Goal: Information Seeking & Learning: Learn about a topic

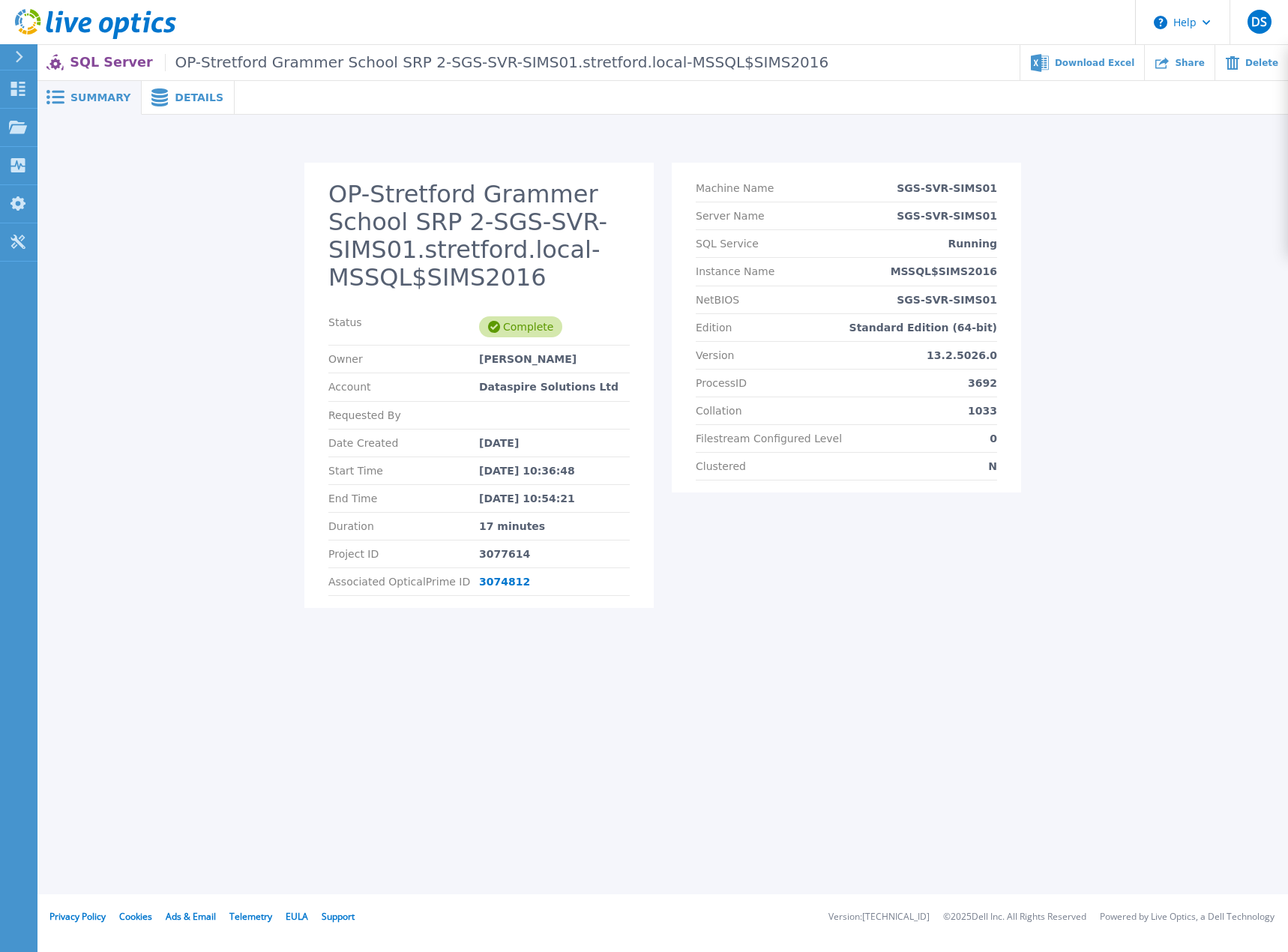
click at [99, 104] on div "Summary" at bounding box center [90, 98] width 104 height 34
click at [96, 62] on p "SQL Server OP-Stretford Grammer School SRP 2-SGS-SVR-SIMS01.stretford.local-MSS…" at bounding box center [449, 62] width 759 height 17
click at [20, 88] on icon at bounding box center [18, 89] width 14 height 14
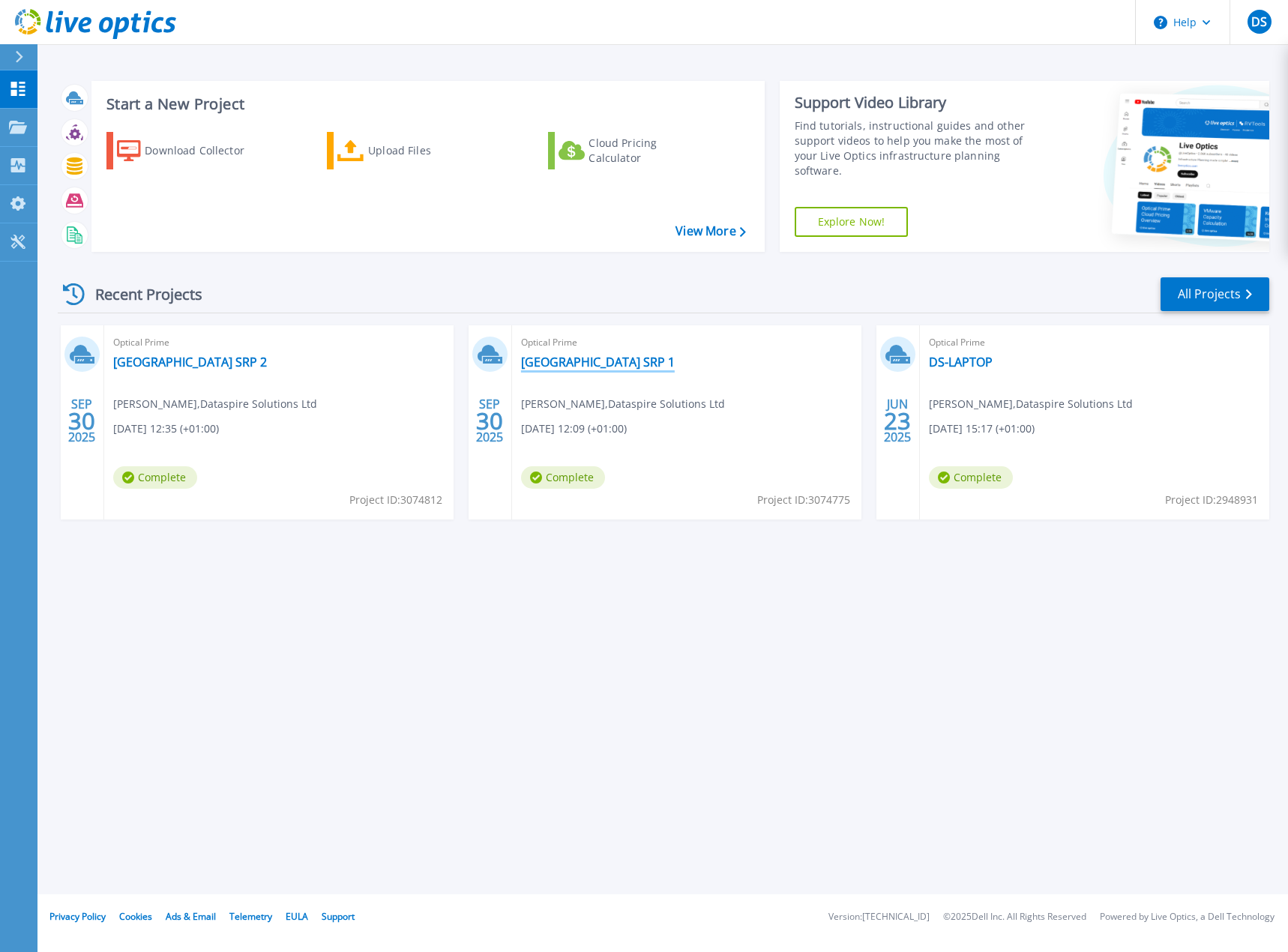
click at [576, 361] on link "[GEOGRAPHIC_DATA] SRP 1" at bounding box center [598, 362] width 154 height 15
click at [218, 360] on link "[GEOGRAPHIC_DATA] SRP 2" at bounding box center [190, 362] width 154 height 15
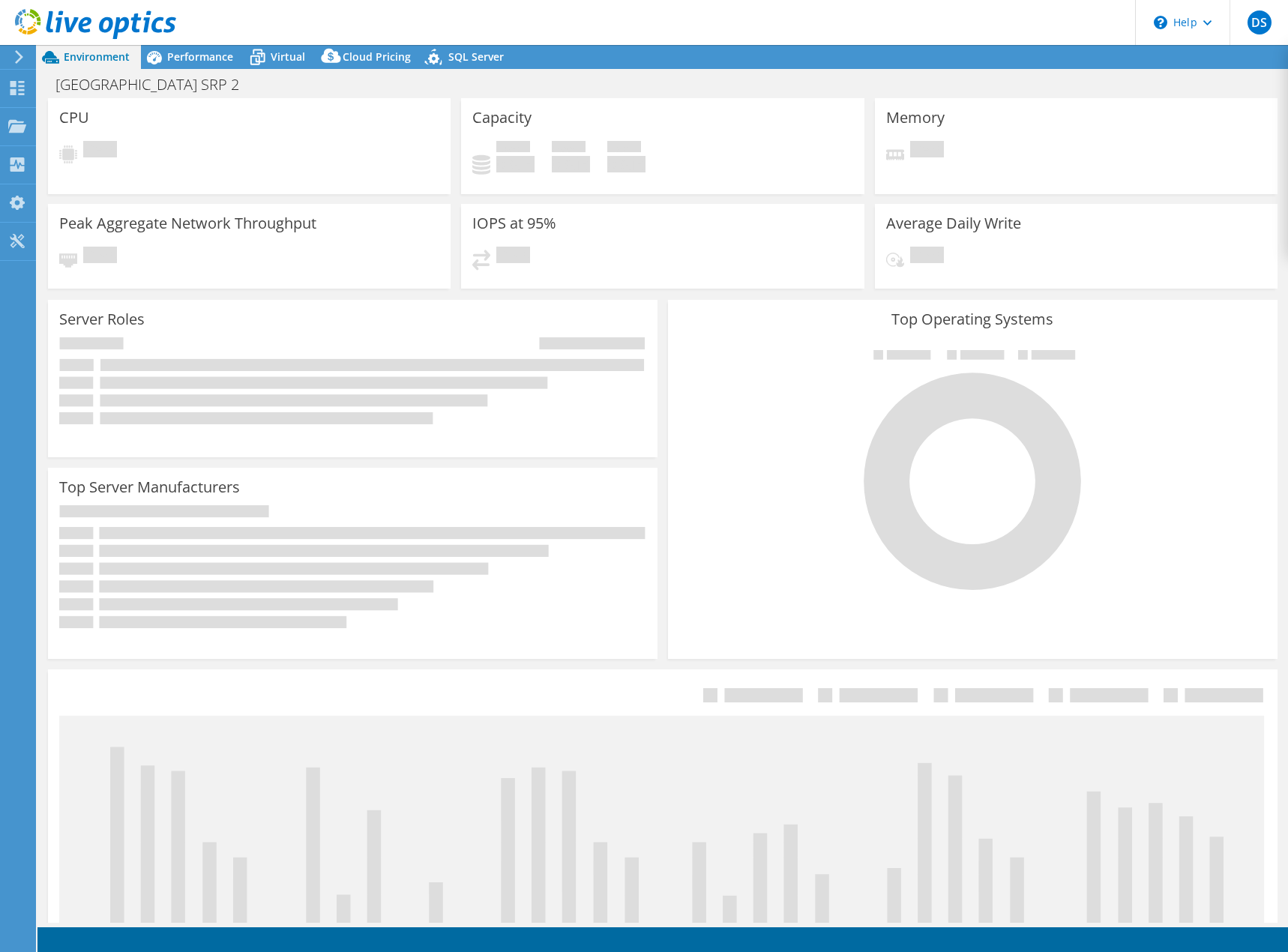
select select "USD"
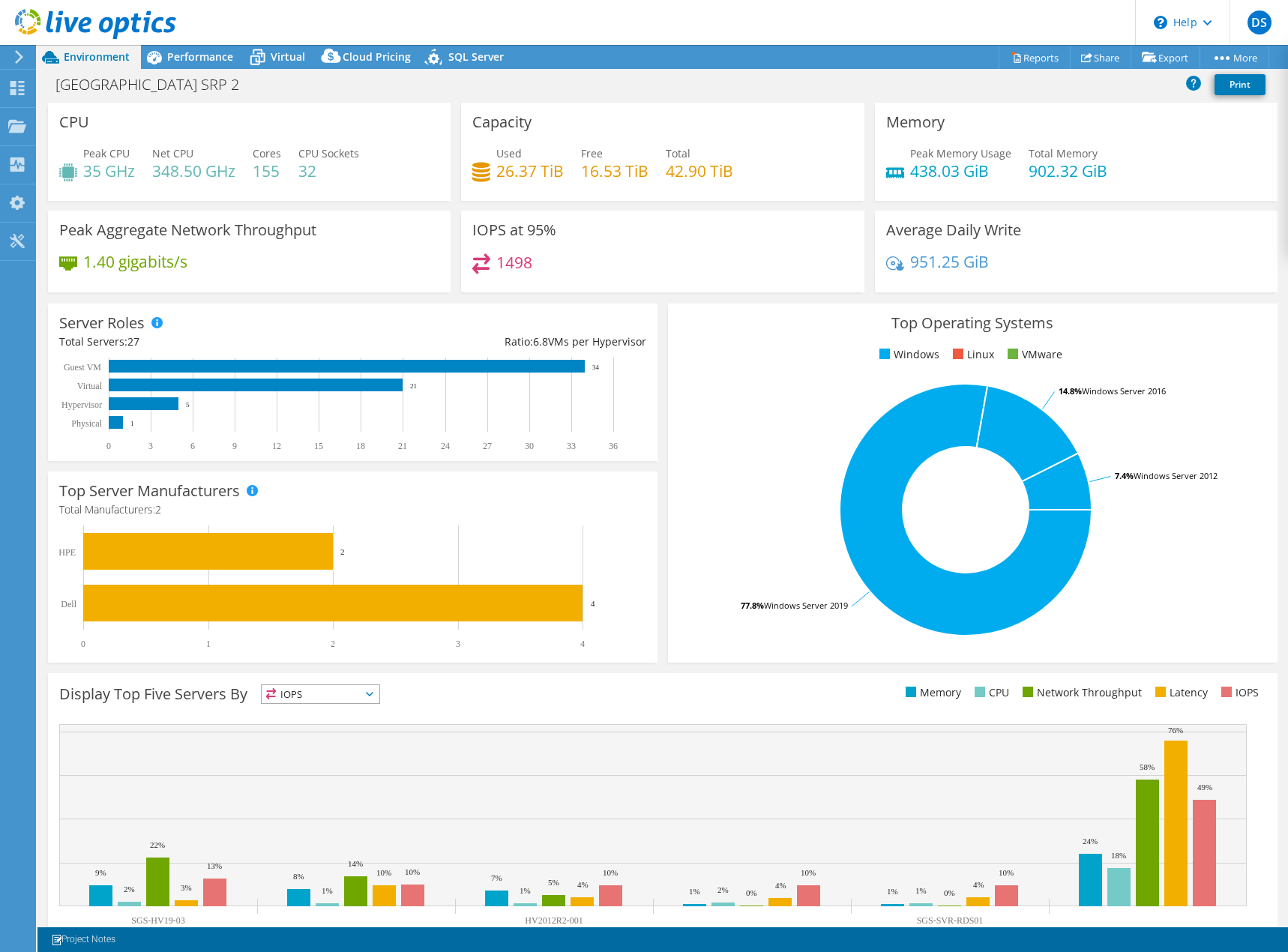
scroll to position [49, 0]
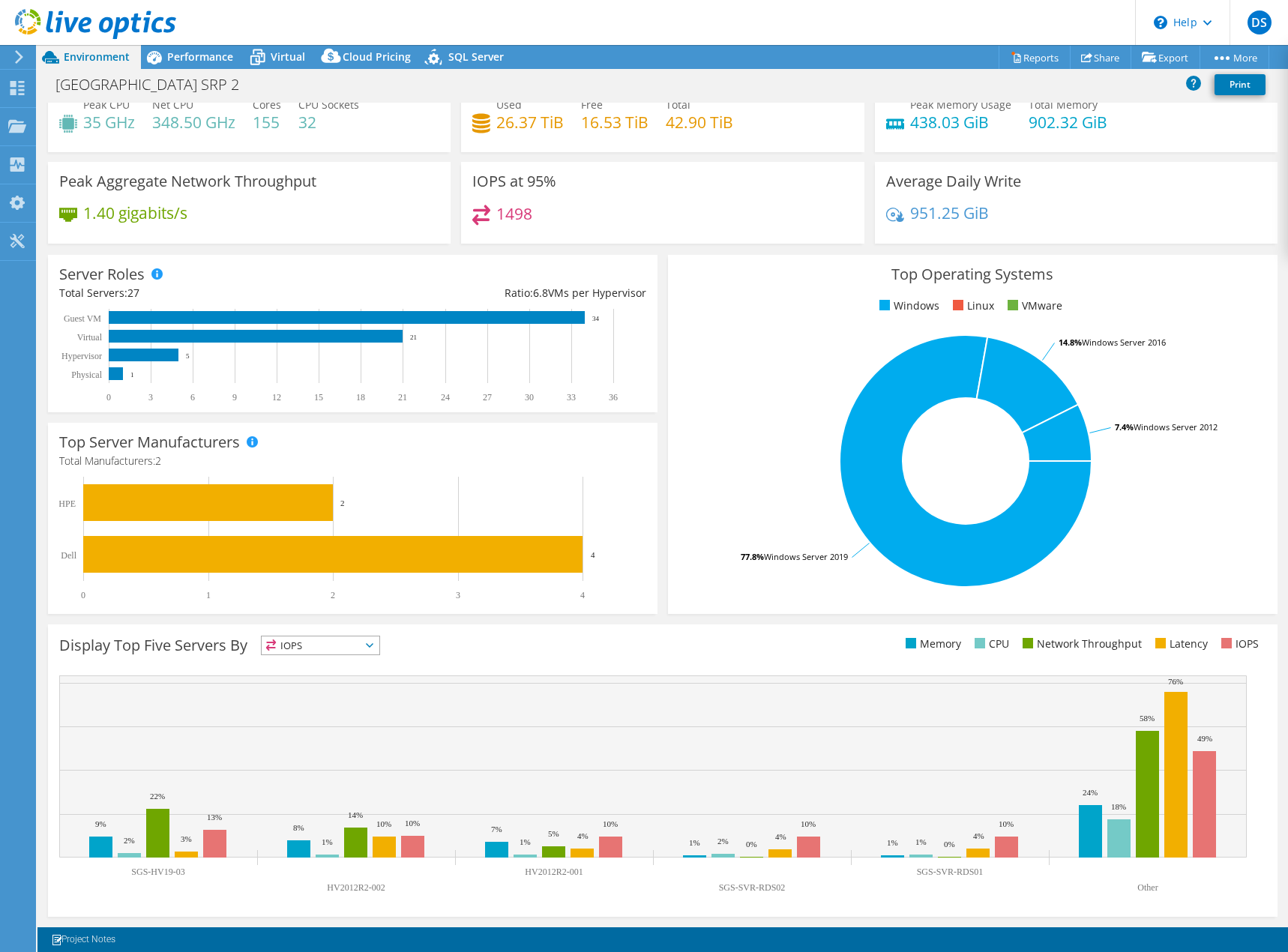
click at [361, 648] on span "IOPS" at bounding box center [321, 645] width 118 height 18
click at [302, 709] on li "CPU" at bounding box center [321, 706] width 118 height 21
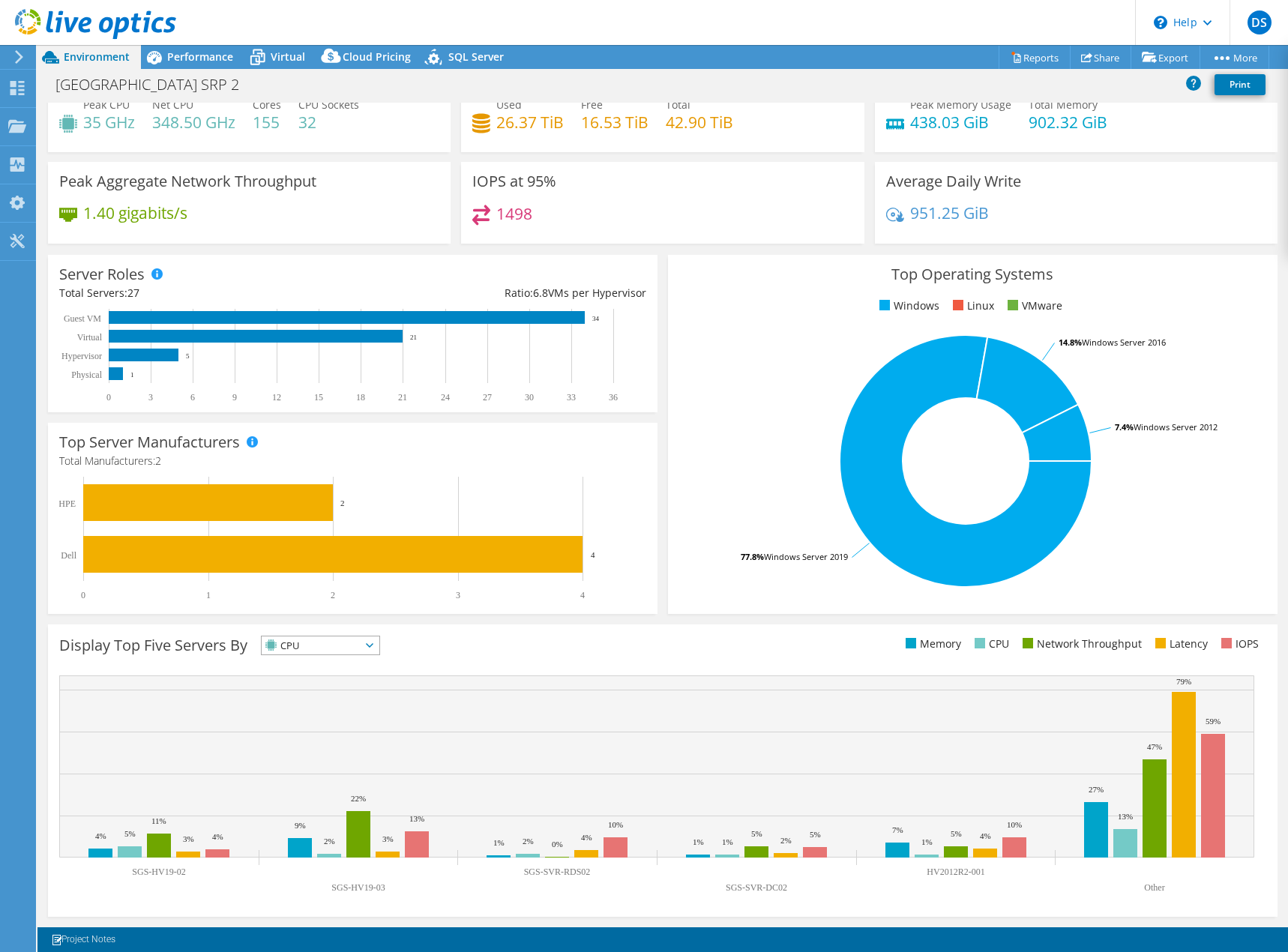
click at [325, 638] on span "CPU" at bounding box center [311, 645] width 99 height 18
click at [309, 722] on li "Network Throughput" at bounding box center [321, 727] width 118 height 21
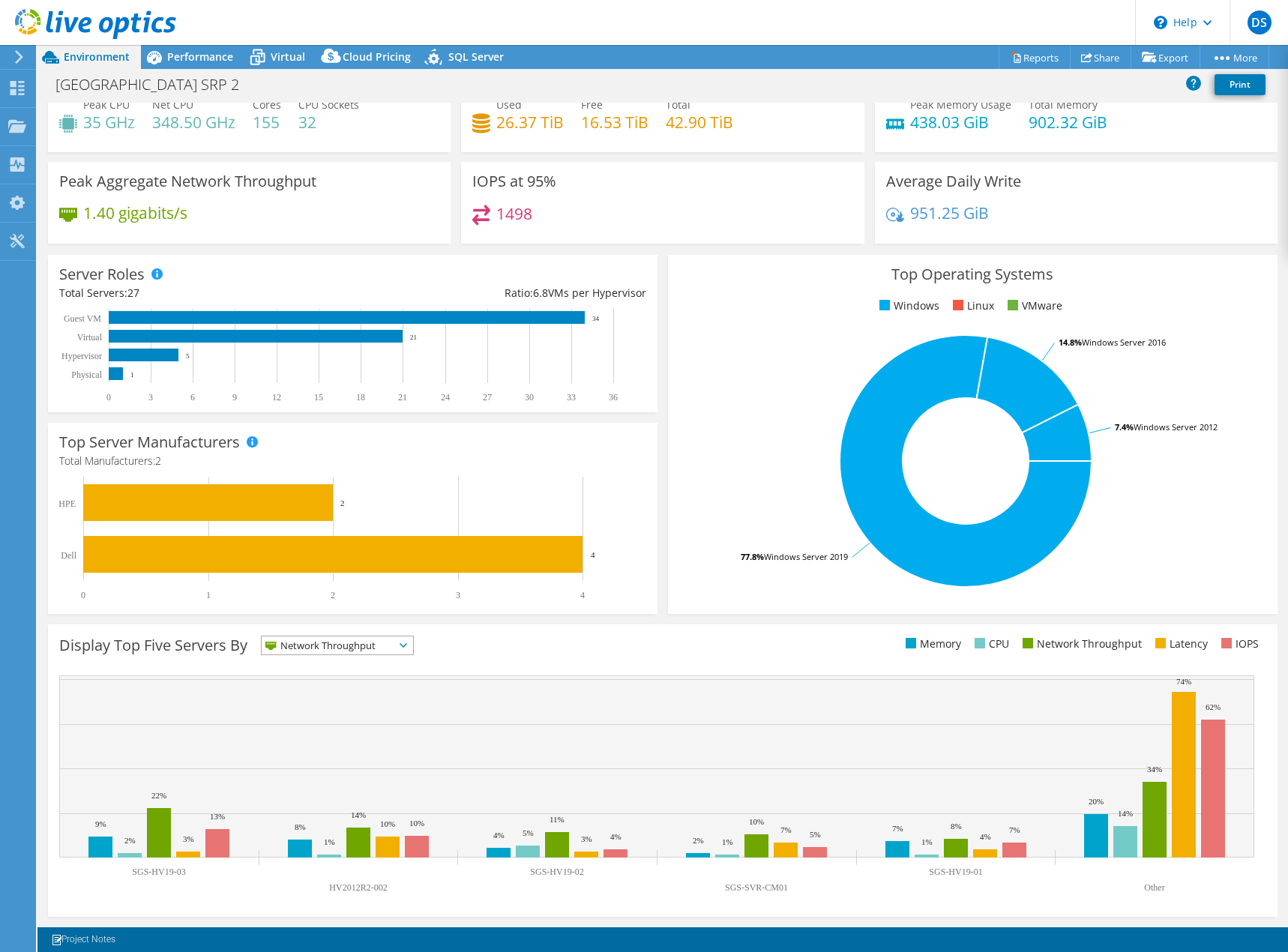
click at [357, 649] on span "Network Throughput" at bounding box center [327, 645] width 133 height 18
click at [323, 749] on li "Latency" at bounding box center [337, 748] width 152 height 21
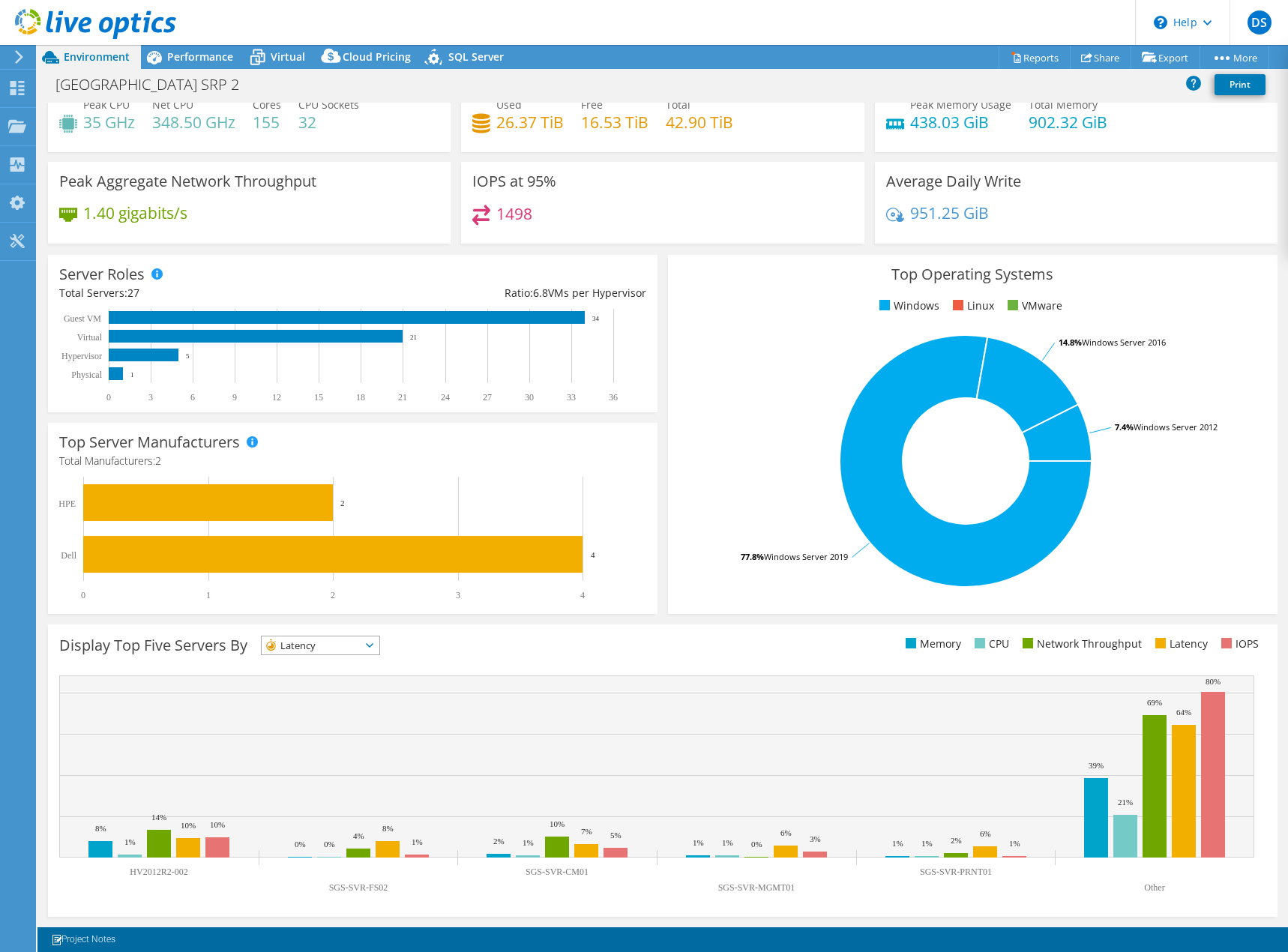
click at [353, 657] on div "Display Top Five Servers By Latency IOPS" at bounding box center [360, 648] width 603 height 25
click at [355, 649] on span "Latency" at bounding box center [311, 645] width 99 height 18
click at [321, 684] on li "Memory" at bounding box center [321, 685] width 118 height 21
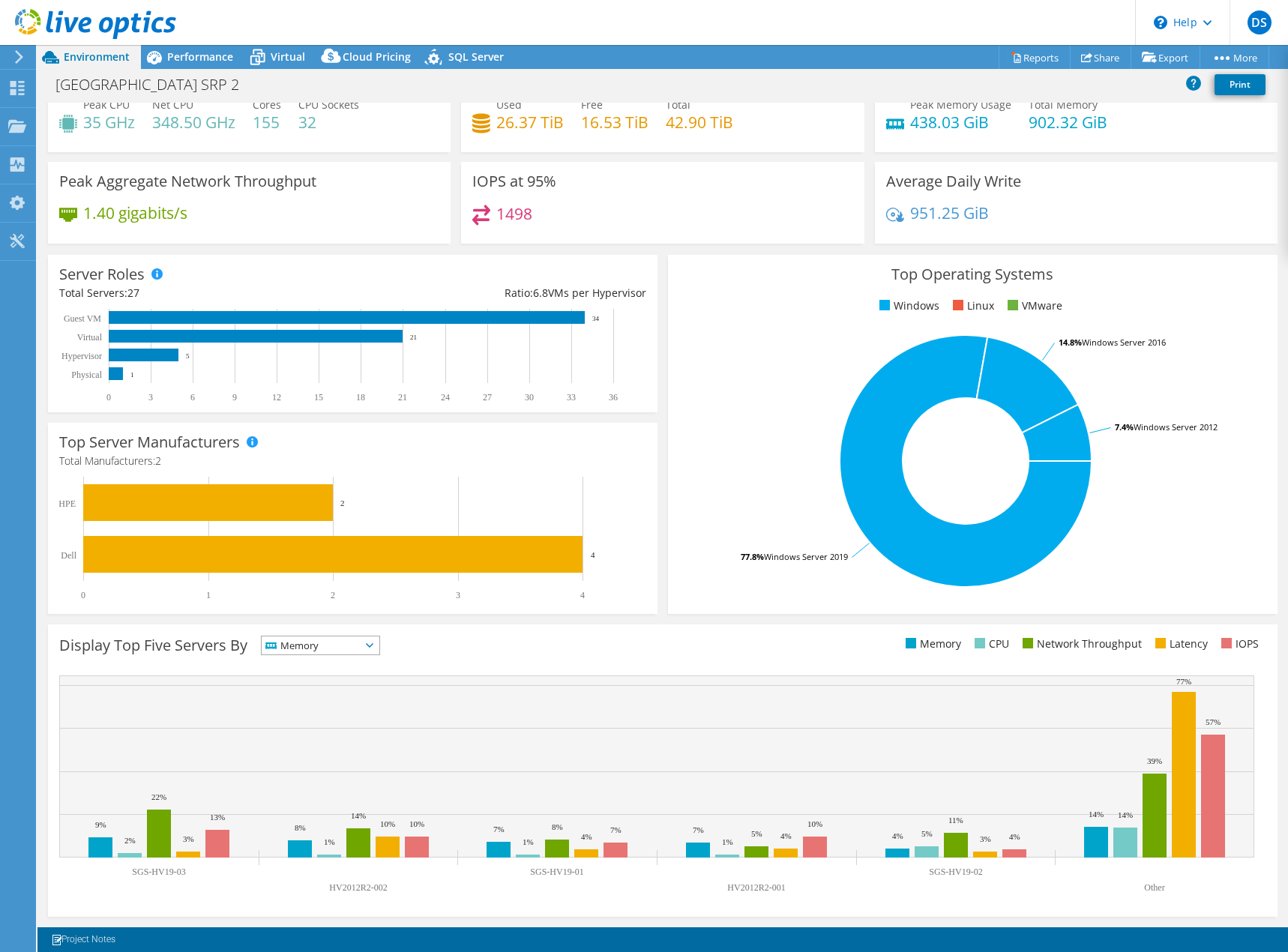
click at [335, 643] on span "Memory" at bounding box center [311, 645] width 99 height 18
click at [325, 657] on li "IOPS" at bounding box center [321, 664] width 118 height 21
click at [326, 638] on span "IOPS" at bounding box center [311, 645] width 99 height 18
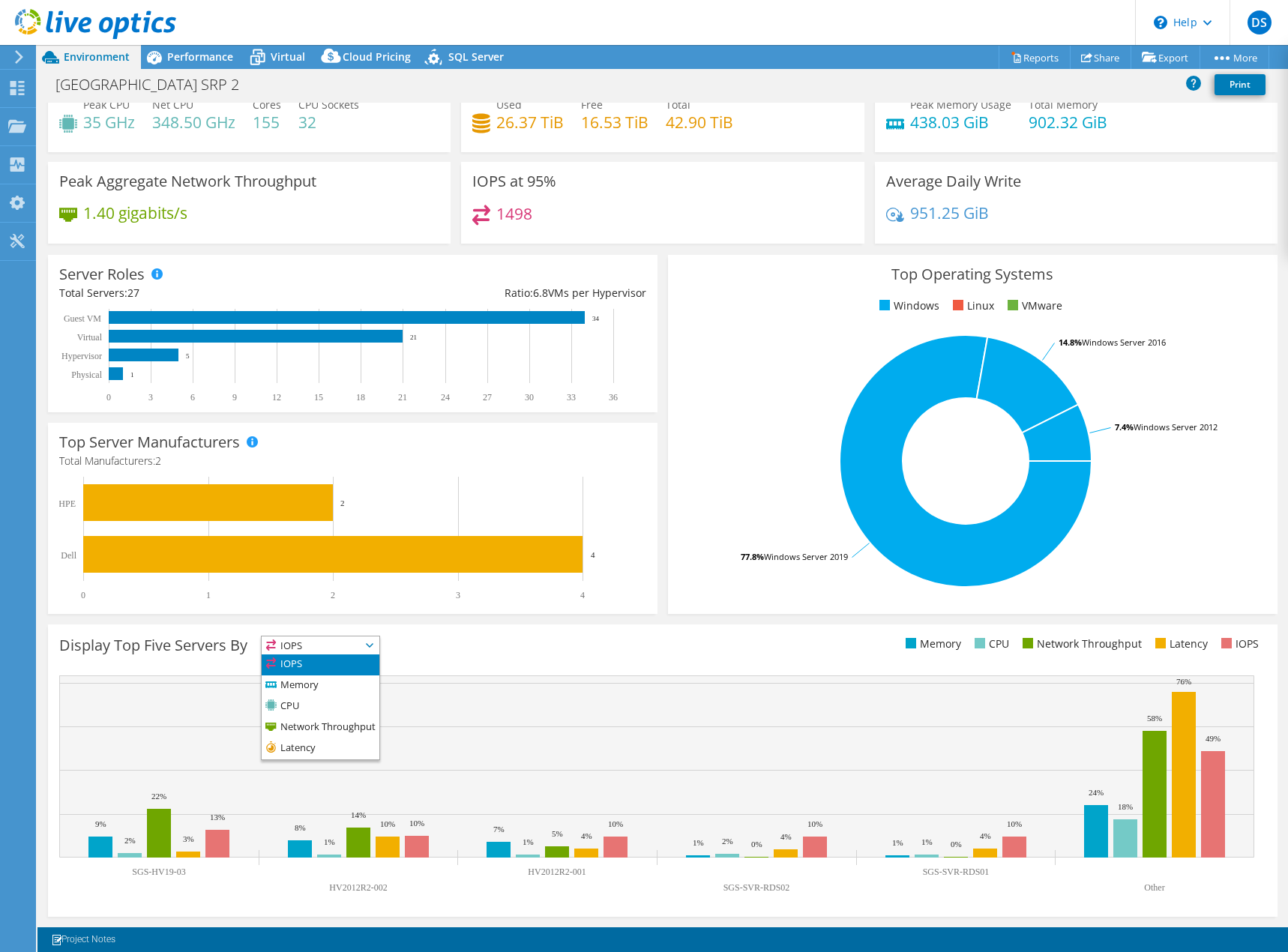
click at [315, 650] on span "IOPS" at bounding box center [311, 645] width 99 height 18
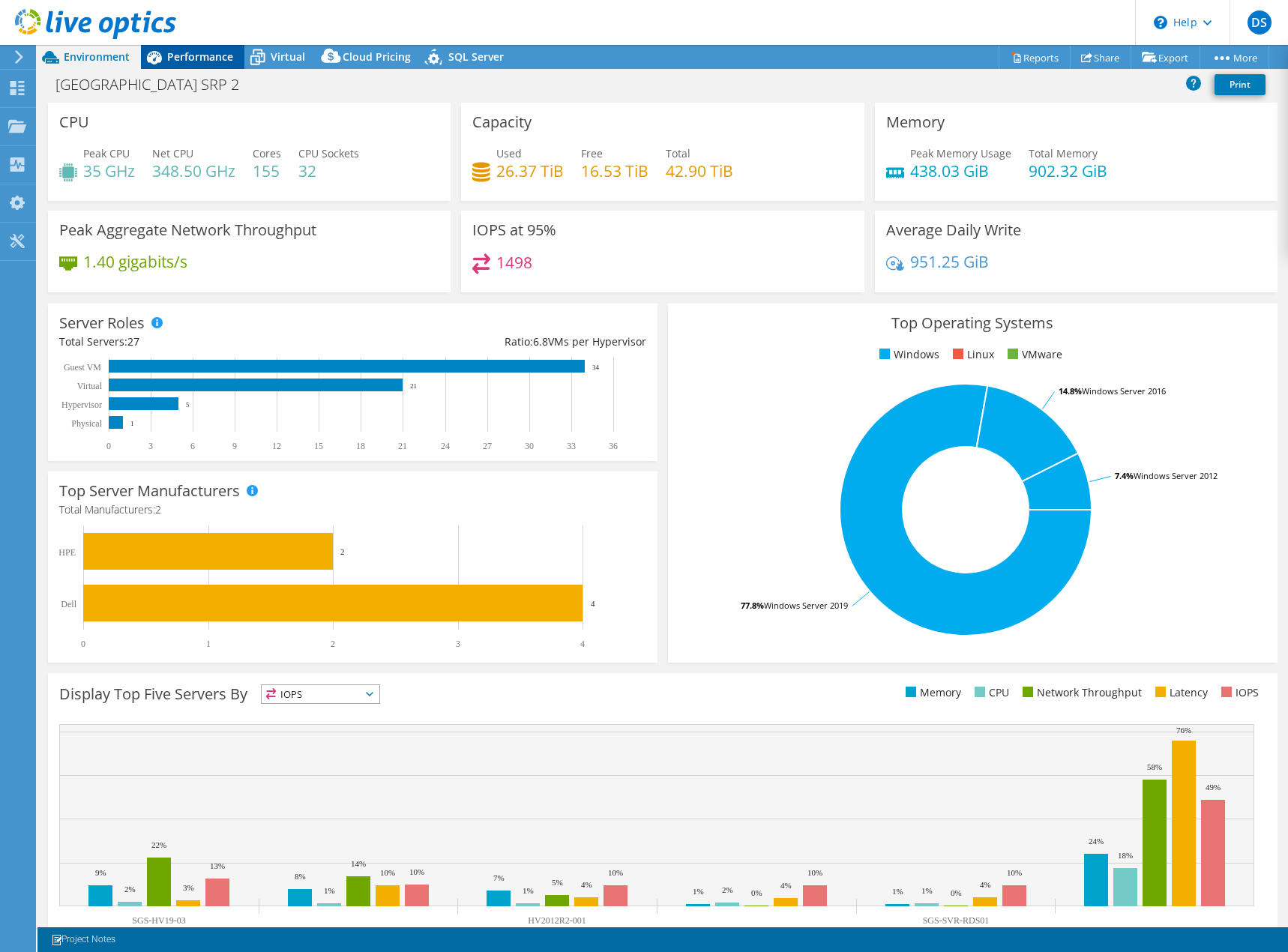
click at [200, 60] on span "Performance" at bounding box center [200, 57] width 66 height 14
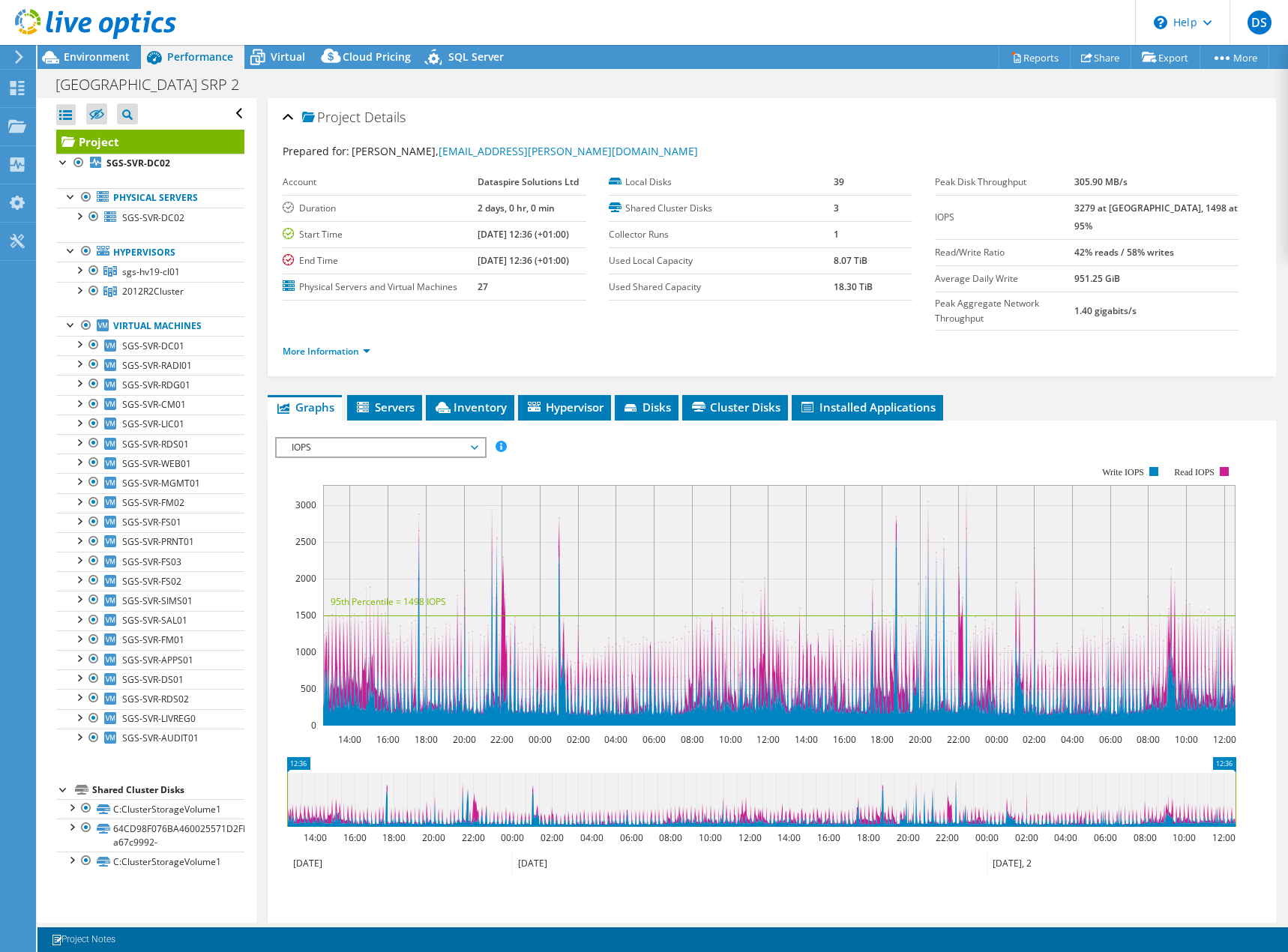
click at [473, 439] on span "IOPS" at bounding box center [380, 448] width 193 height 18
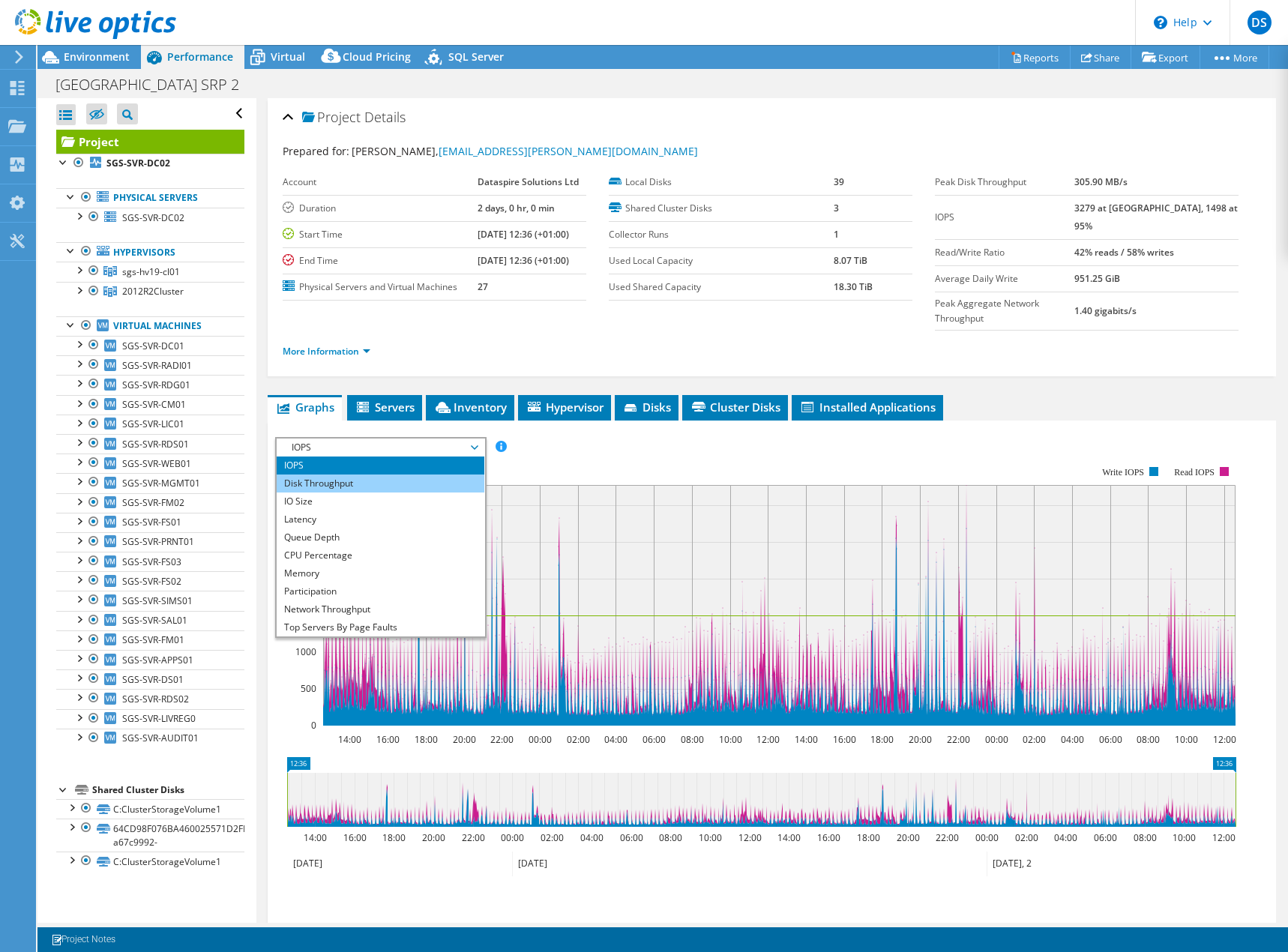
click at [420, 475] on li "Disk Throughput" at bounding box center [380, 483] width 208 height 18
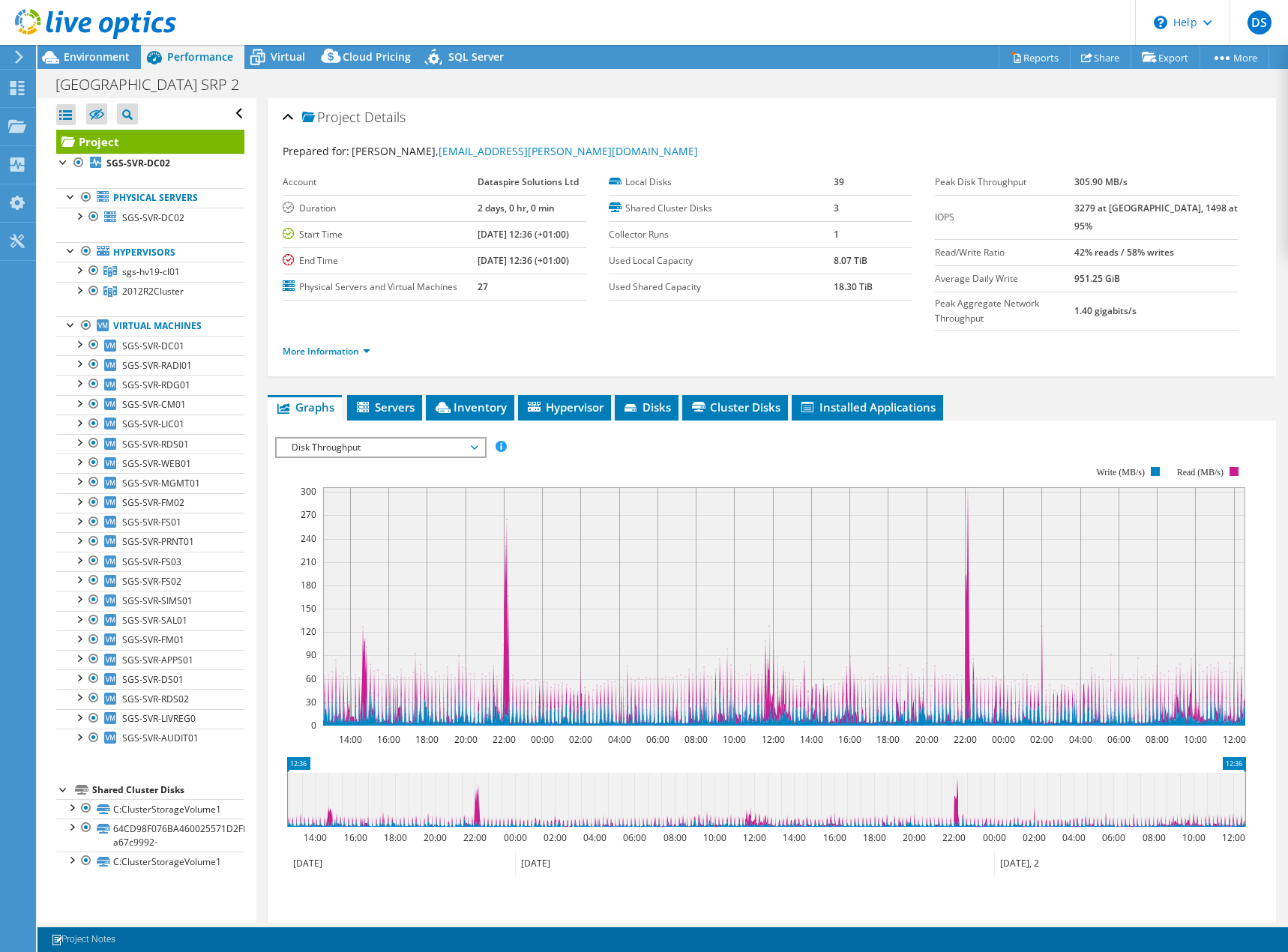
click at [427, 439] on span "Disk Throughput" at bounding box center [380, 448] width 193 height 18
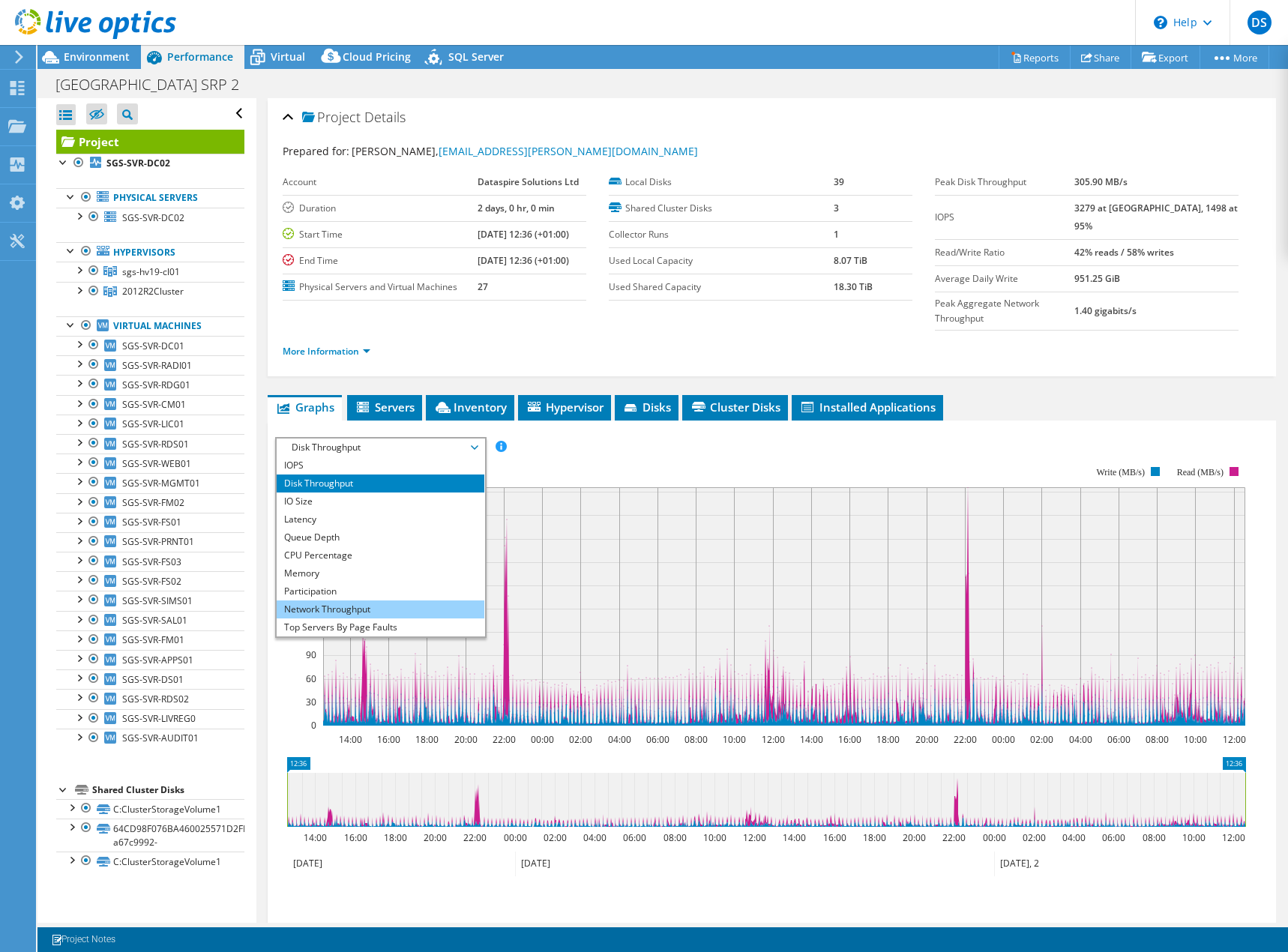
click at [347, 600] on li "Network Throughput" at bounding box center [380, 609] width 208 height 18
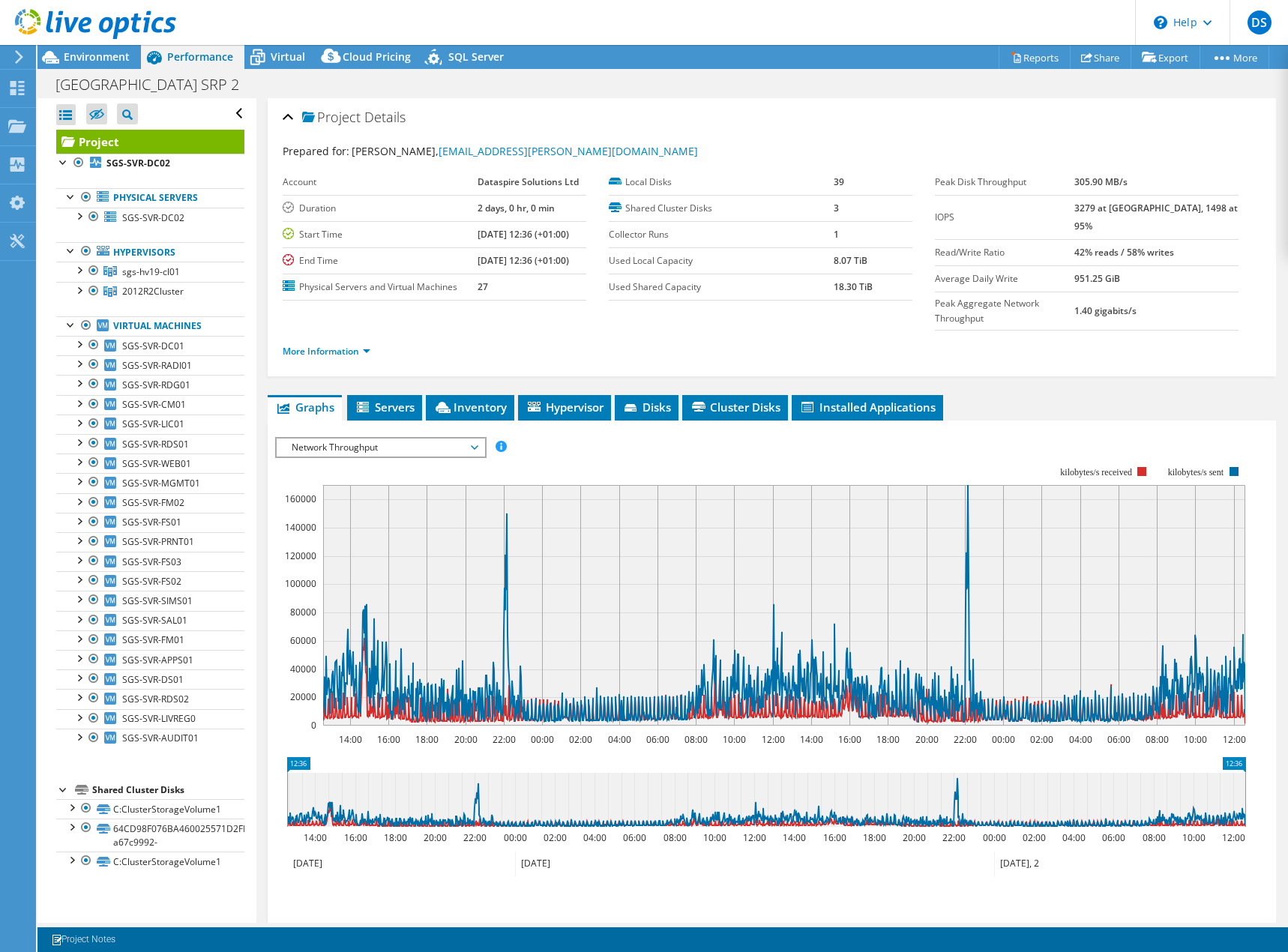
click at [422, 439] on span "Network Throughput" at bounding box center [380, 448] width 193 height 18
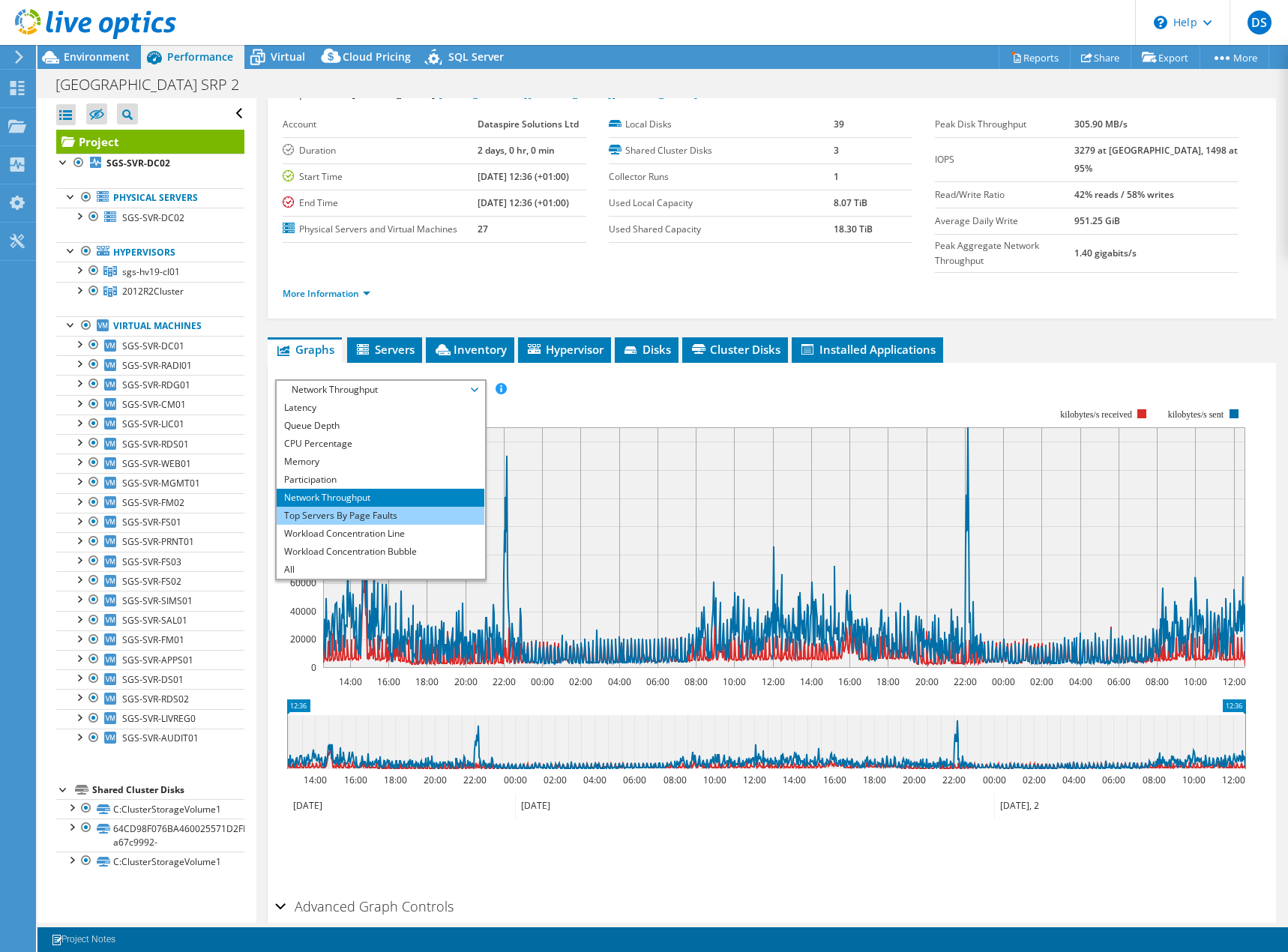
scroll to position [100, 0]
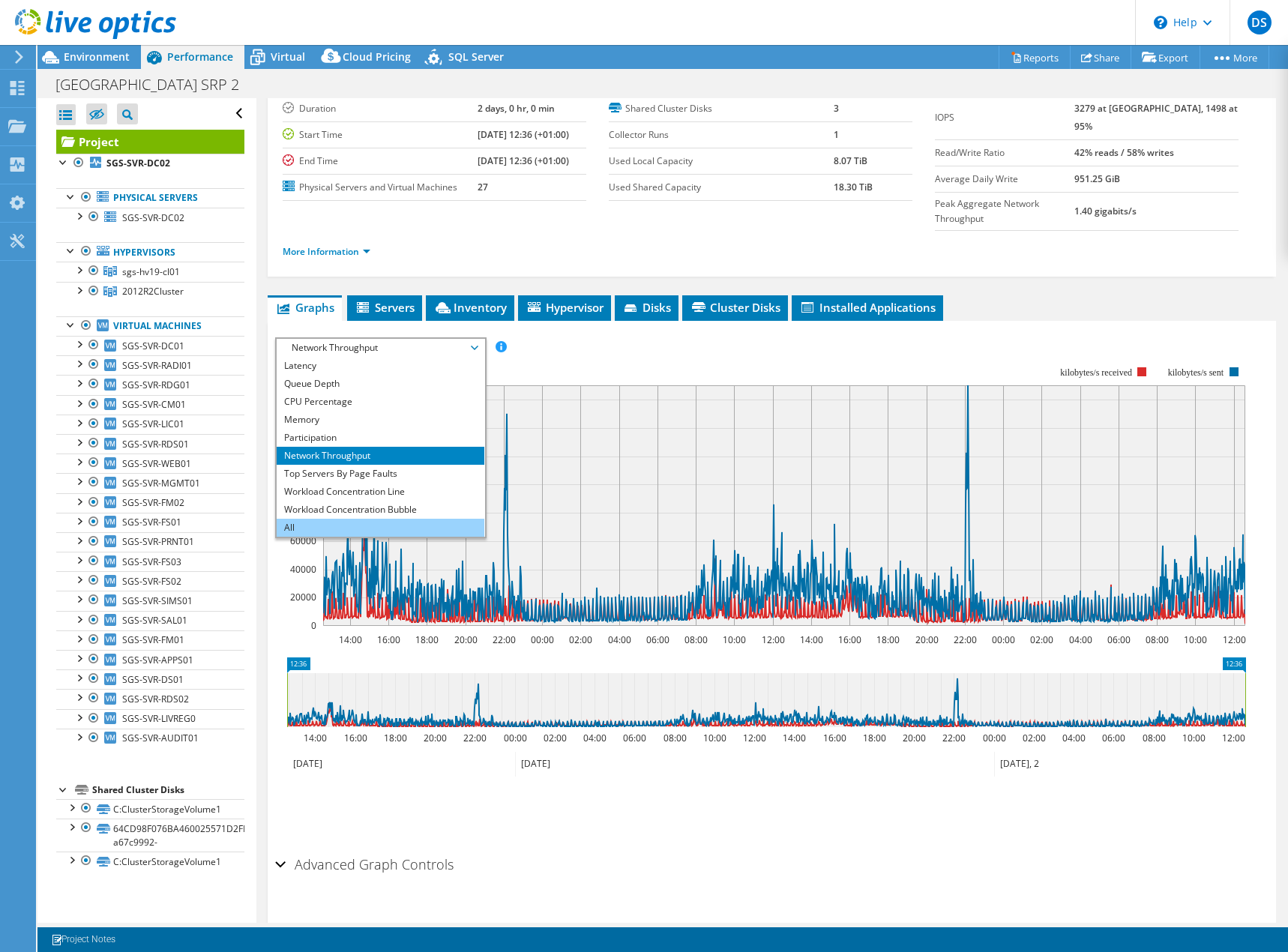
click at [337, 519] on li "All" at bounding box center [380, 528] width 208 height 18
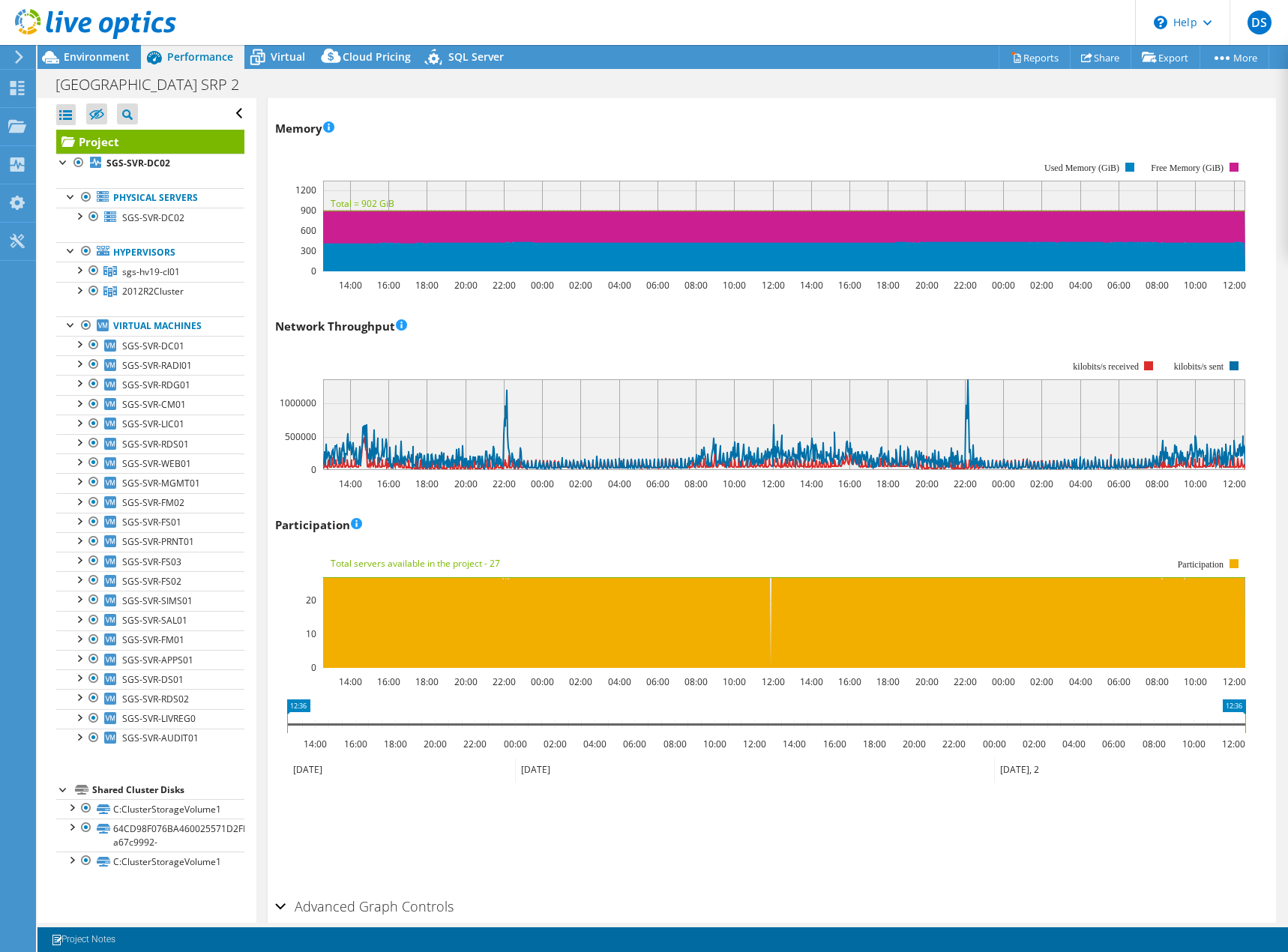
scroll to position [1569, 0]
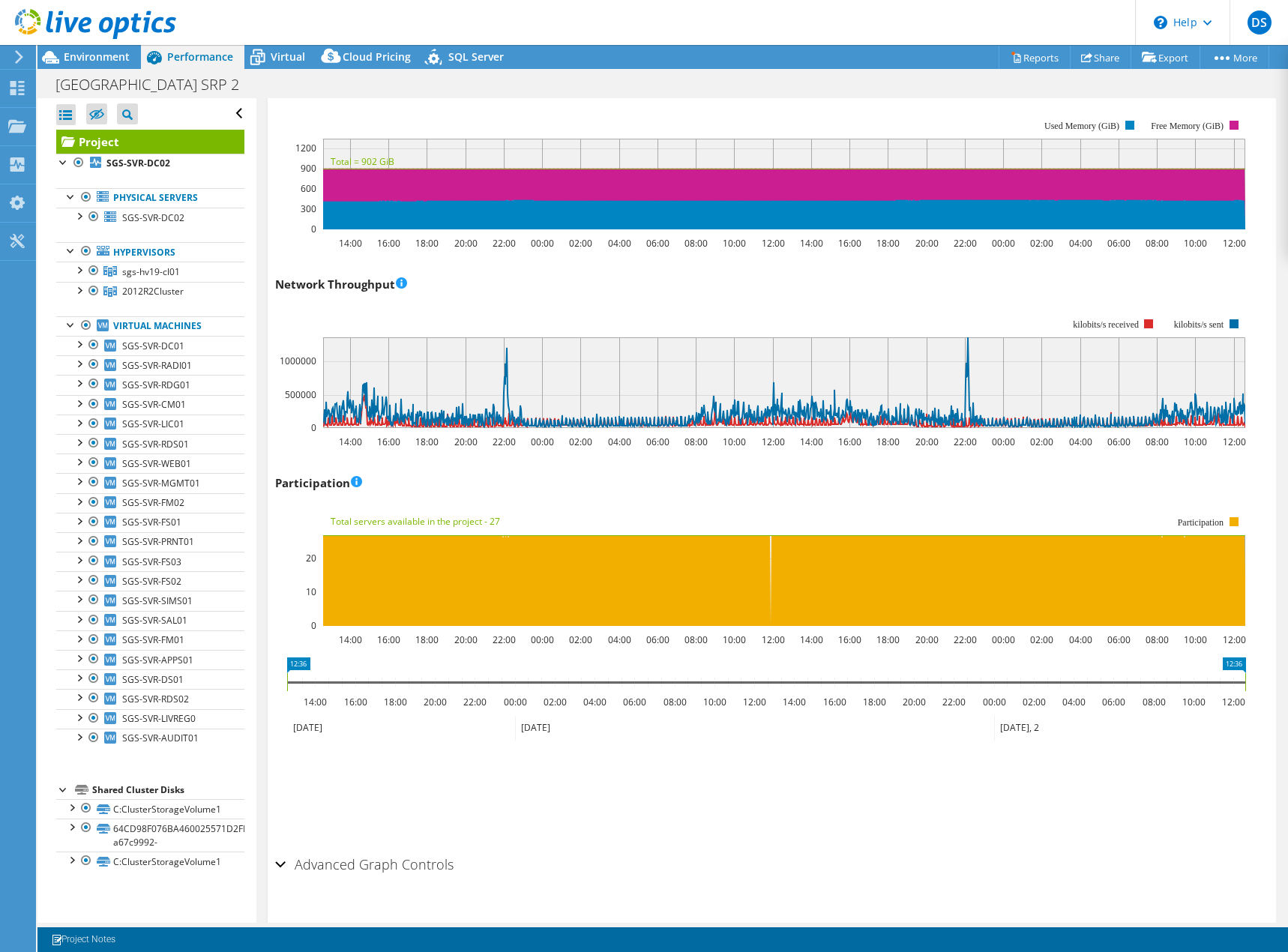
click at [369, 850] on h2 "Advanced Graph Controls" at bounding box center [364, 865] width 179 height 30
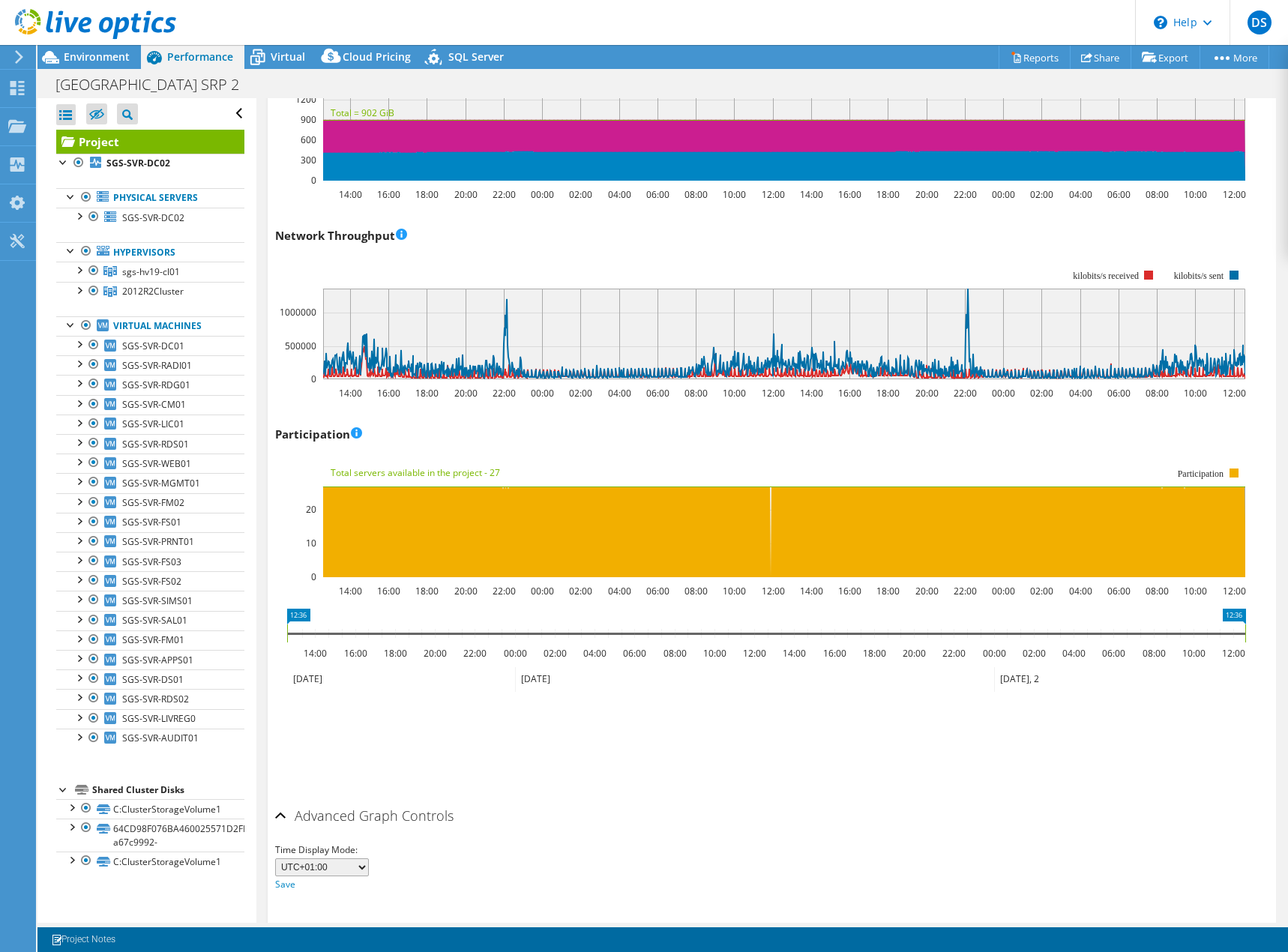
scroll to position [1629, 0]
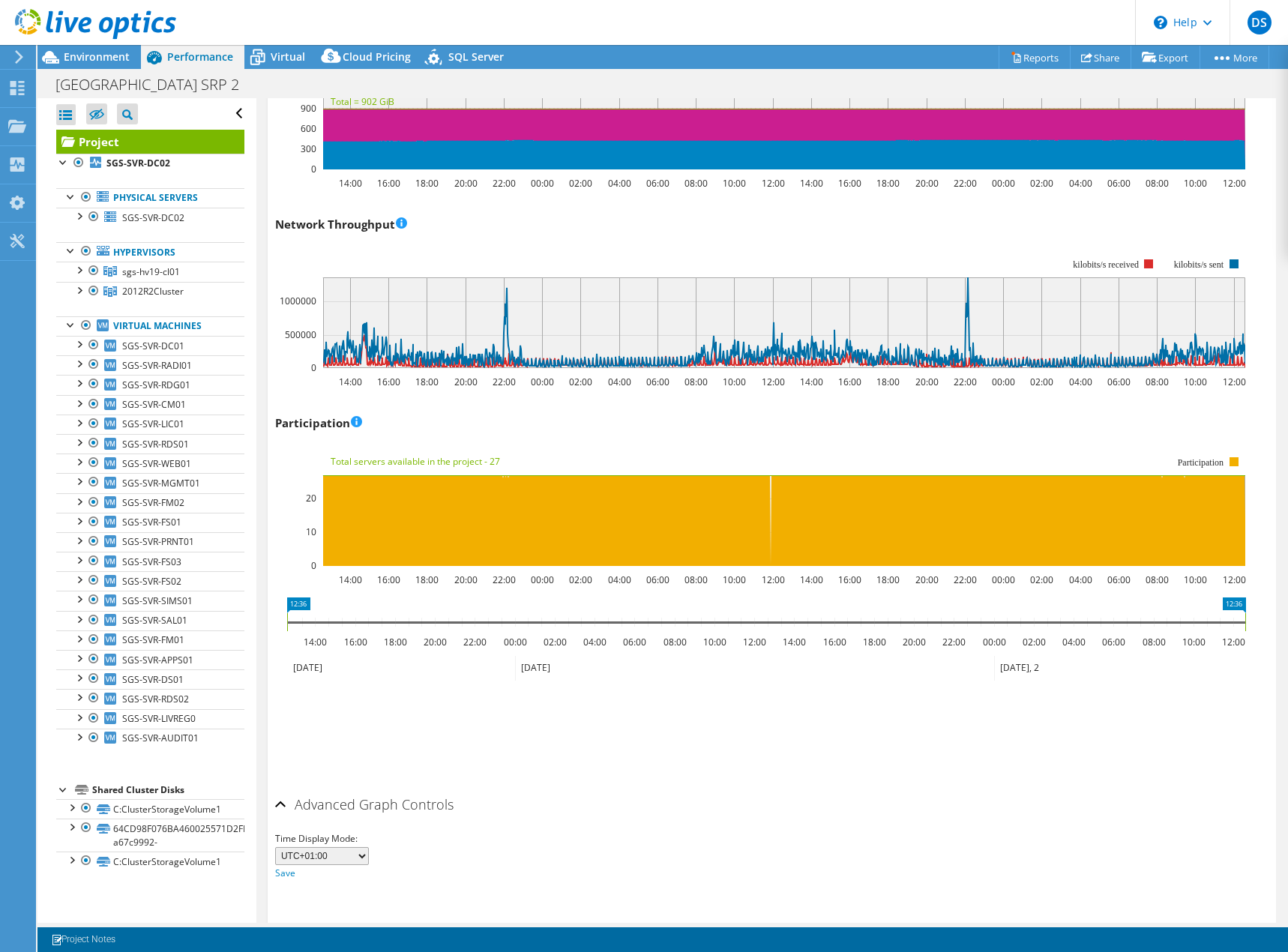
click at [344, 847] on select "UTC-12:00 UTC-11:00 UTC-10:00 UTC-09:30 UTC-09:00 UTC-08:00 UTC-07:00 UTC-06:00…" at bounding box center [322, 856] width 94 height 18
select select "-570"
click at [276, 847] on select "UTC-12:00 UTC-11:00 UTC-10:00 UTC-09:30 UTC-09:00 UTC-08:00 UTC-07:00 UTC-06:00…" at bounding box center [322, 856] width 94 height 18
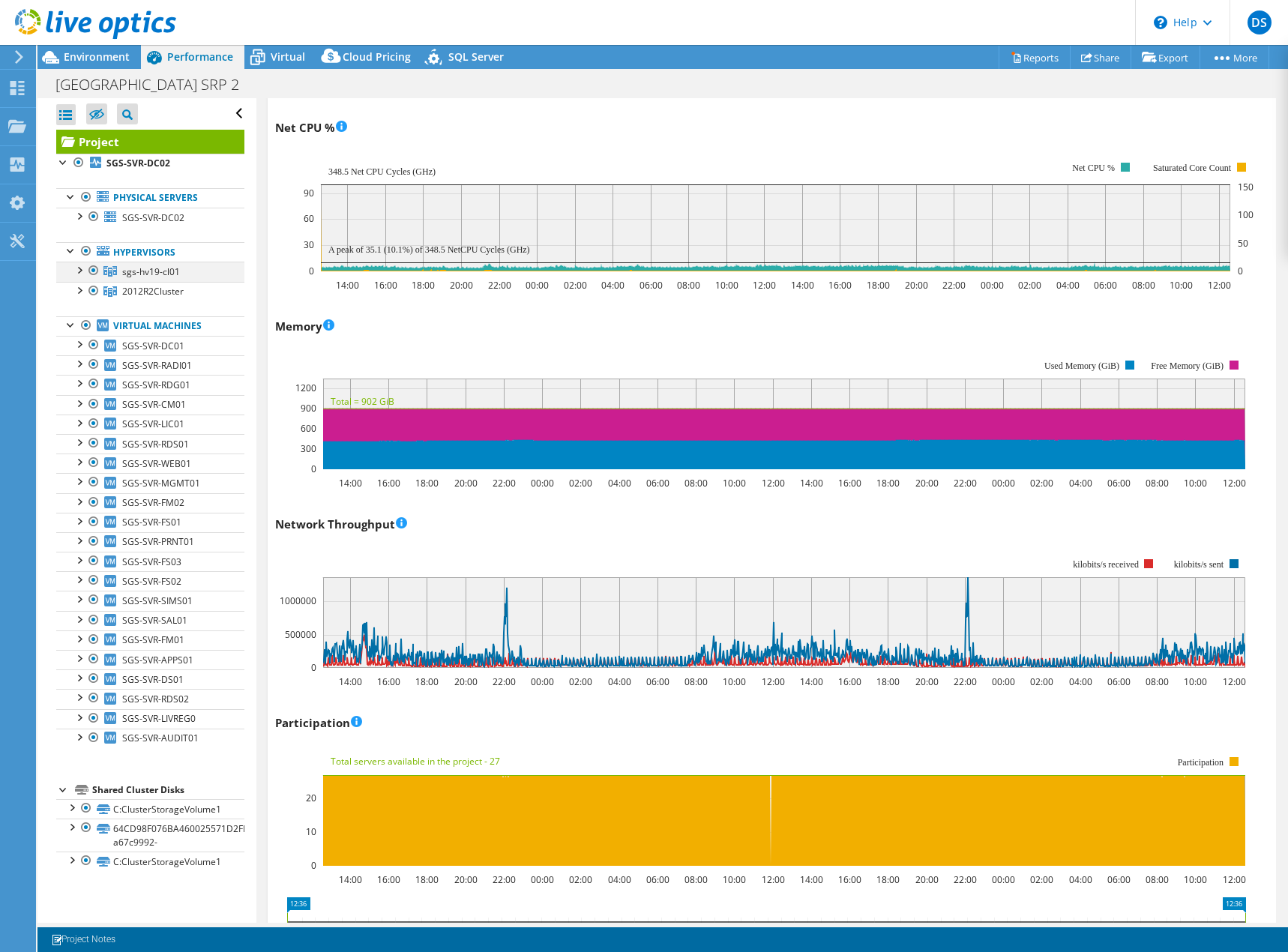
click at [77, 271] on div at bounding box center [78, 269] width 15 height 15
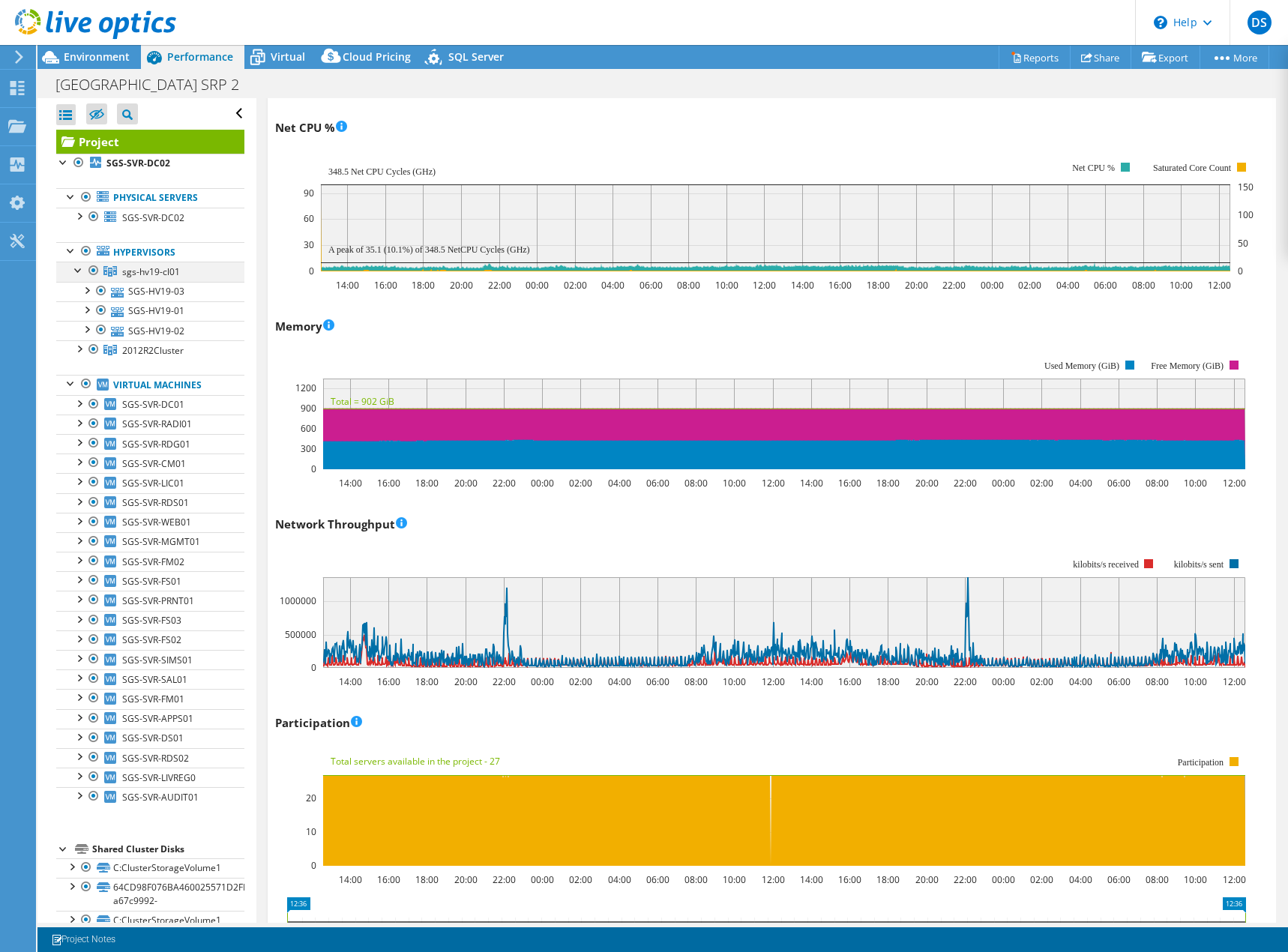
click at [77, 271] on div at bounding box center [78, 269] width 15 height 15
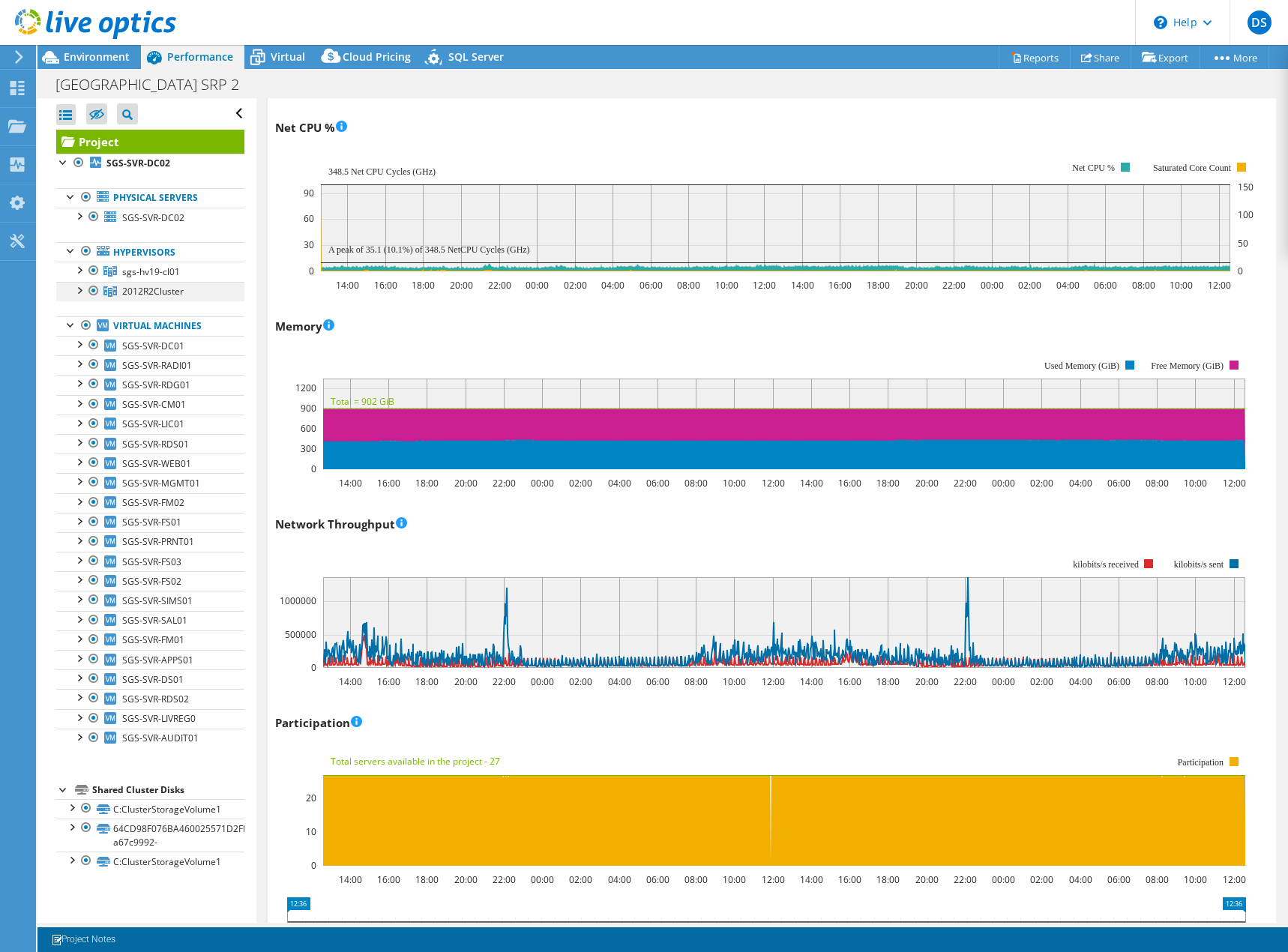
click at [77, 292] on div at bounding box center [78, 289] width 15 height 15
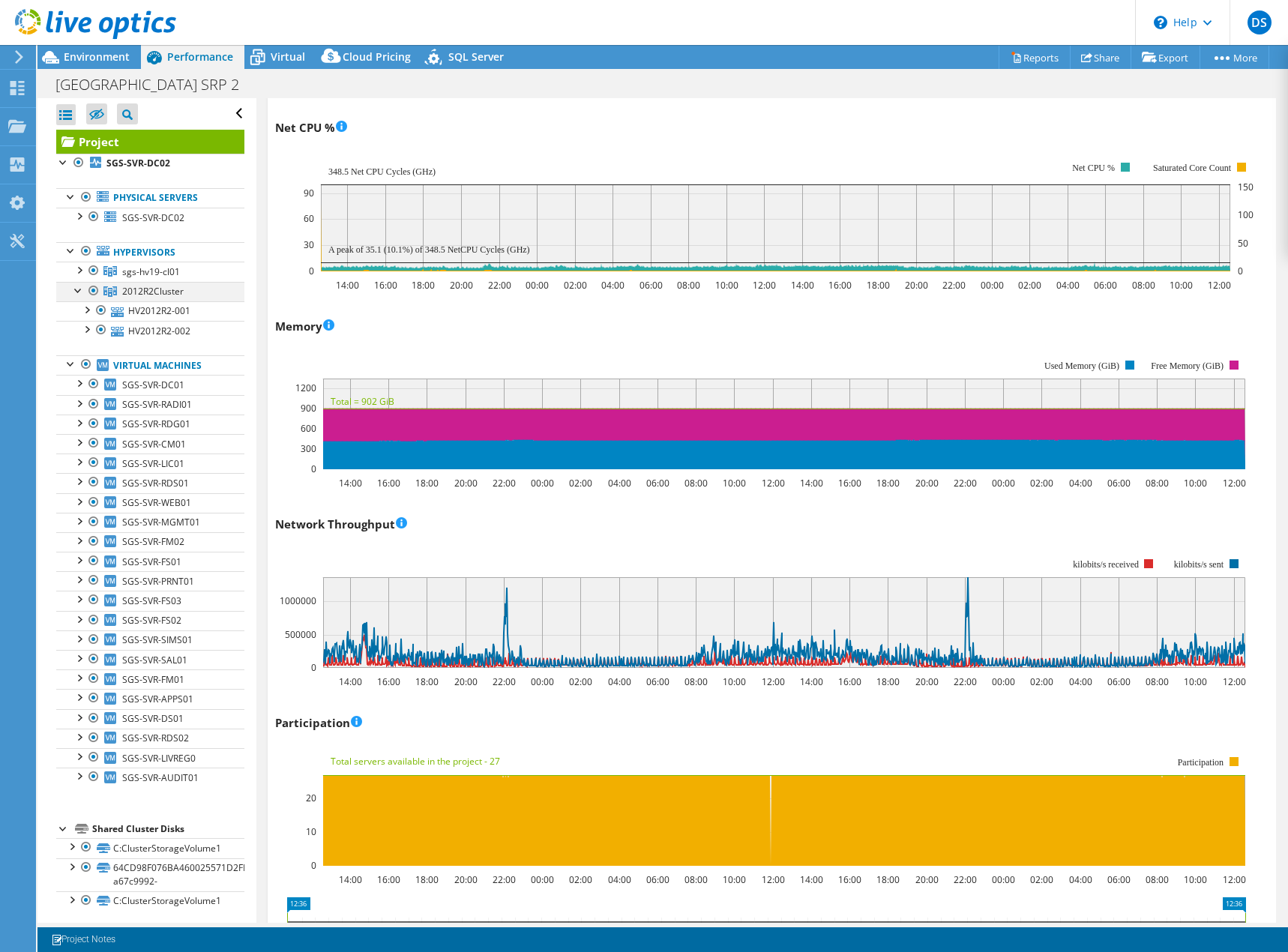
click at [77, 292] on div at bounding box center [78, 289] width 15 height 15
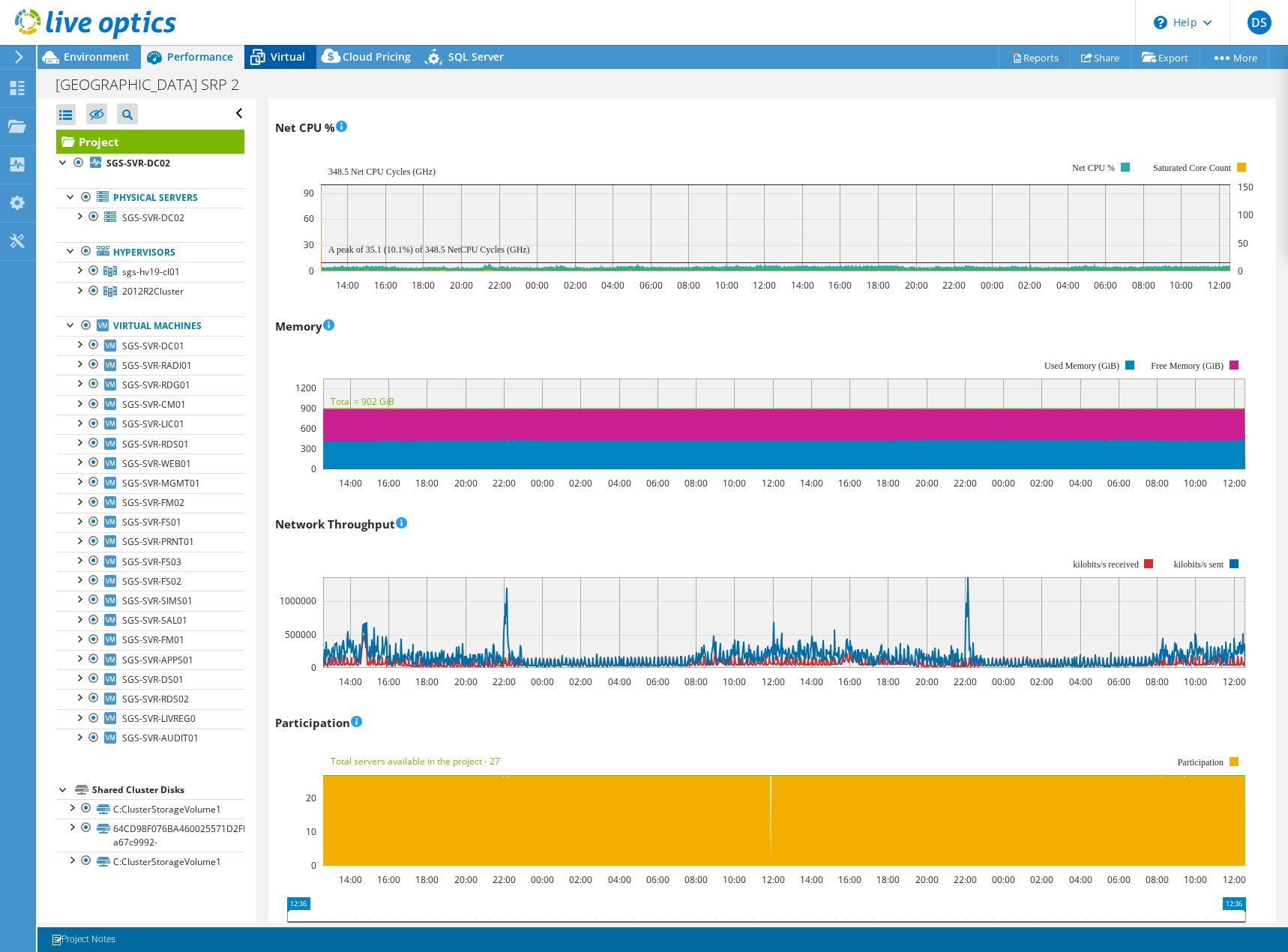
click at [271, 60] on span "Virtual" at bounding box center [288, 57] width 35 height 14
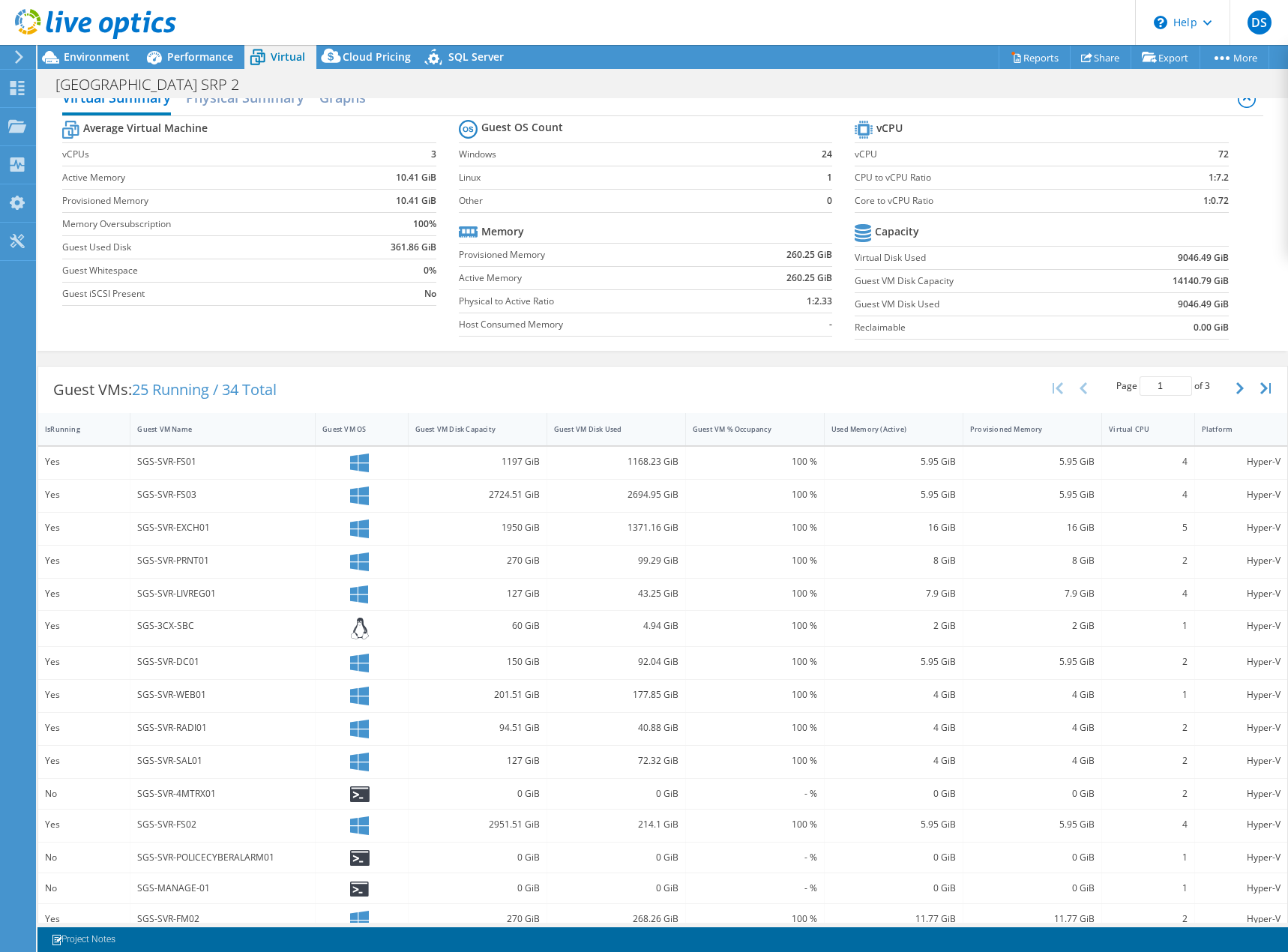
scroll to position [49, 0]
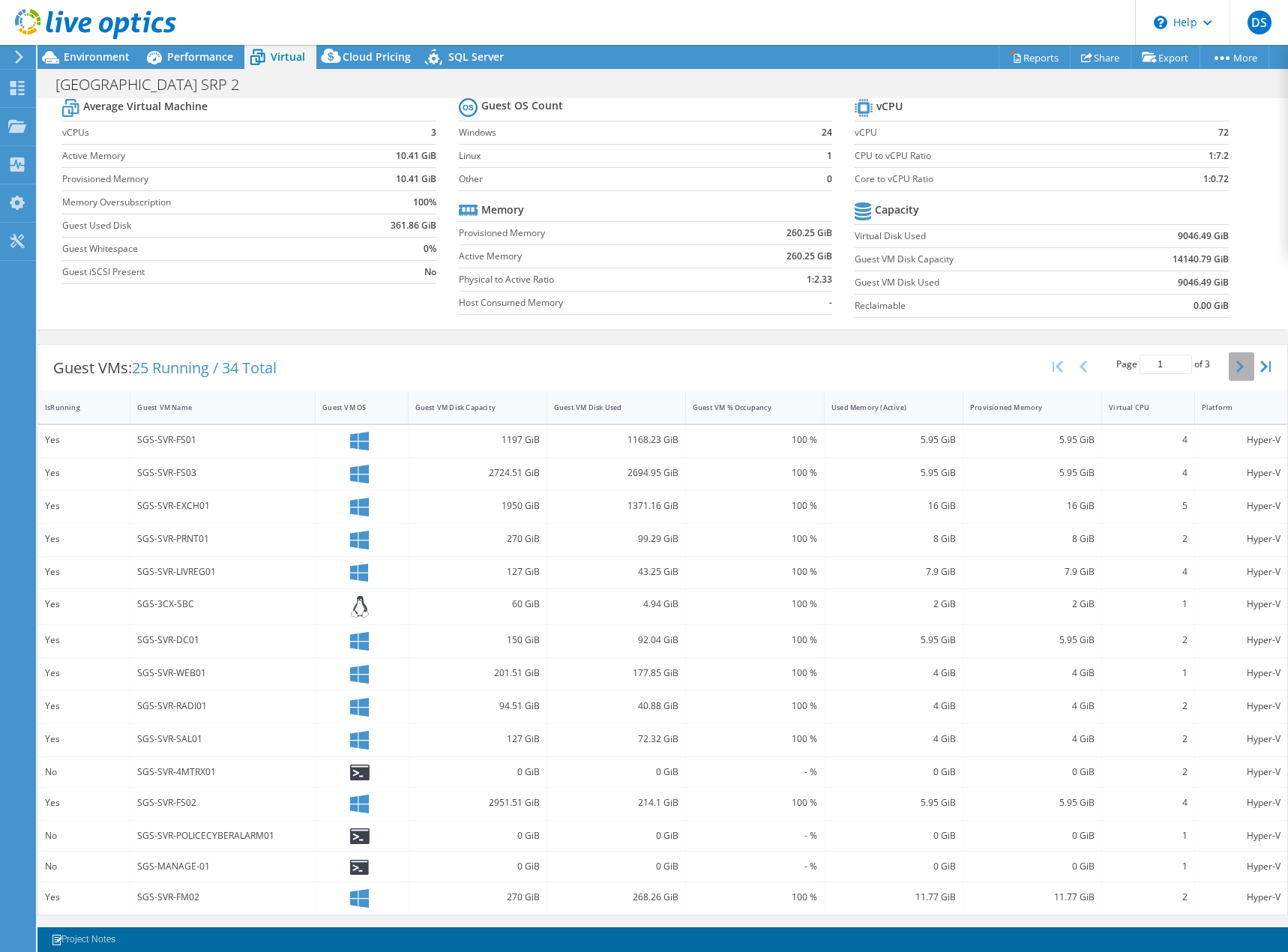
click at [1236, 368] on icon "button" at bounding box center [1240, 367] width 8 height 12
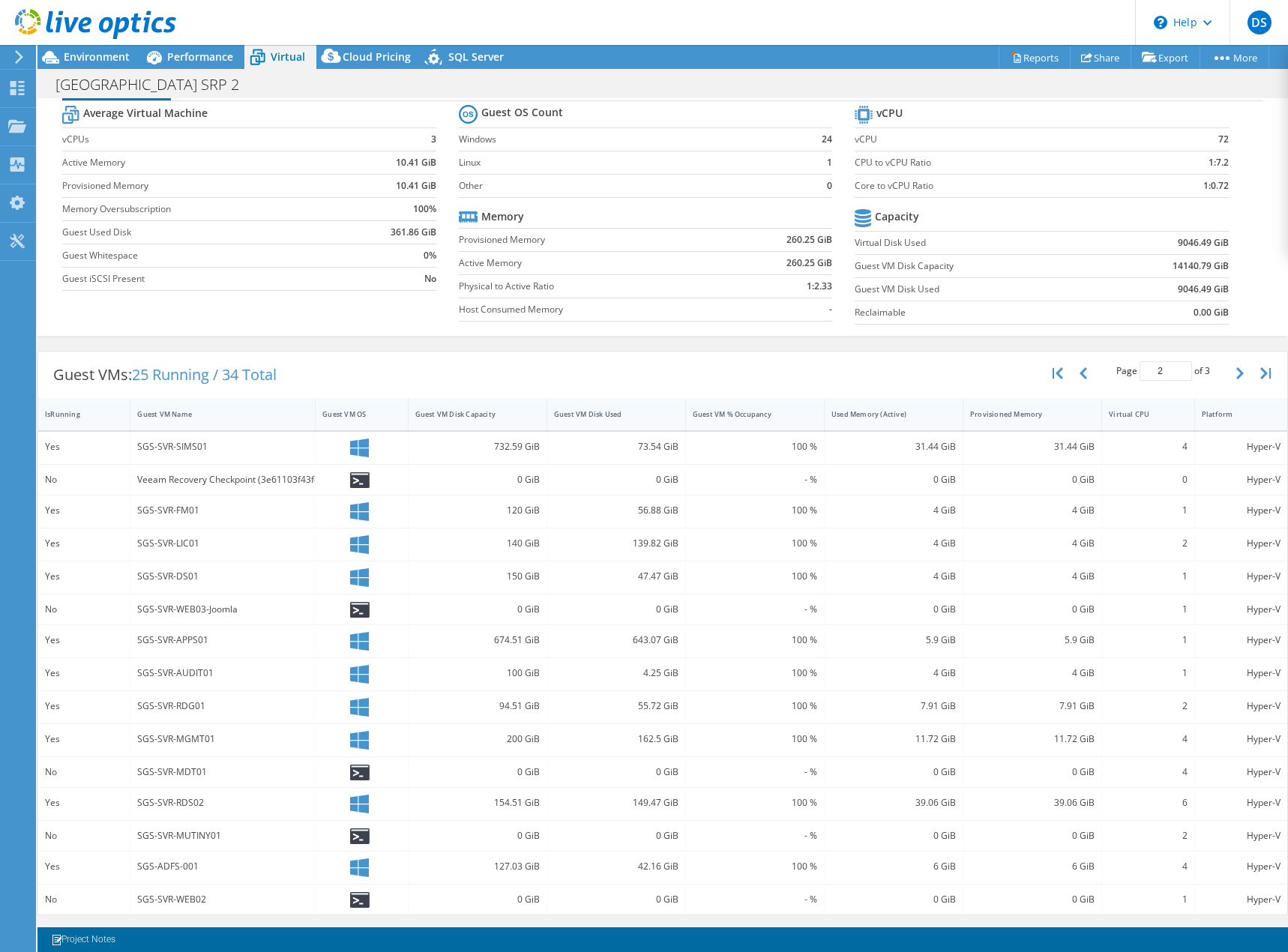
click at [192, 504] on div "SGS-SVR-FM01" at bounding box center [222, 510] width 171 height 17
click at [1236, 374] on icon "button" at bounding box center [1240, 374] width 8 height 12
type input "3"
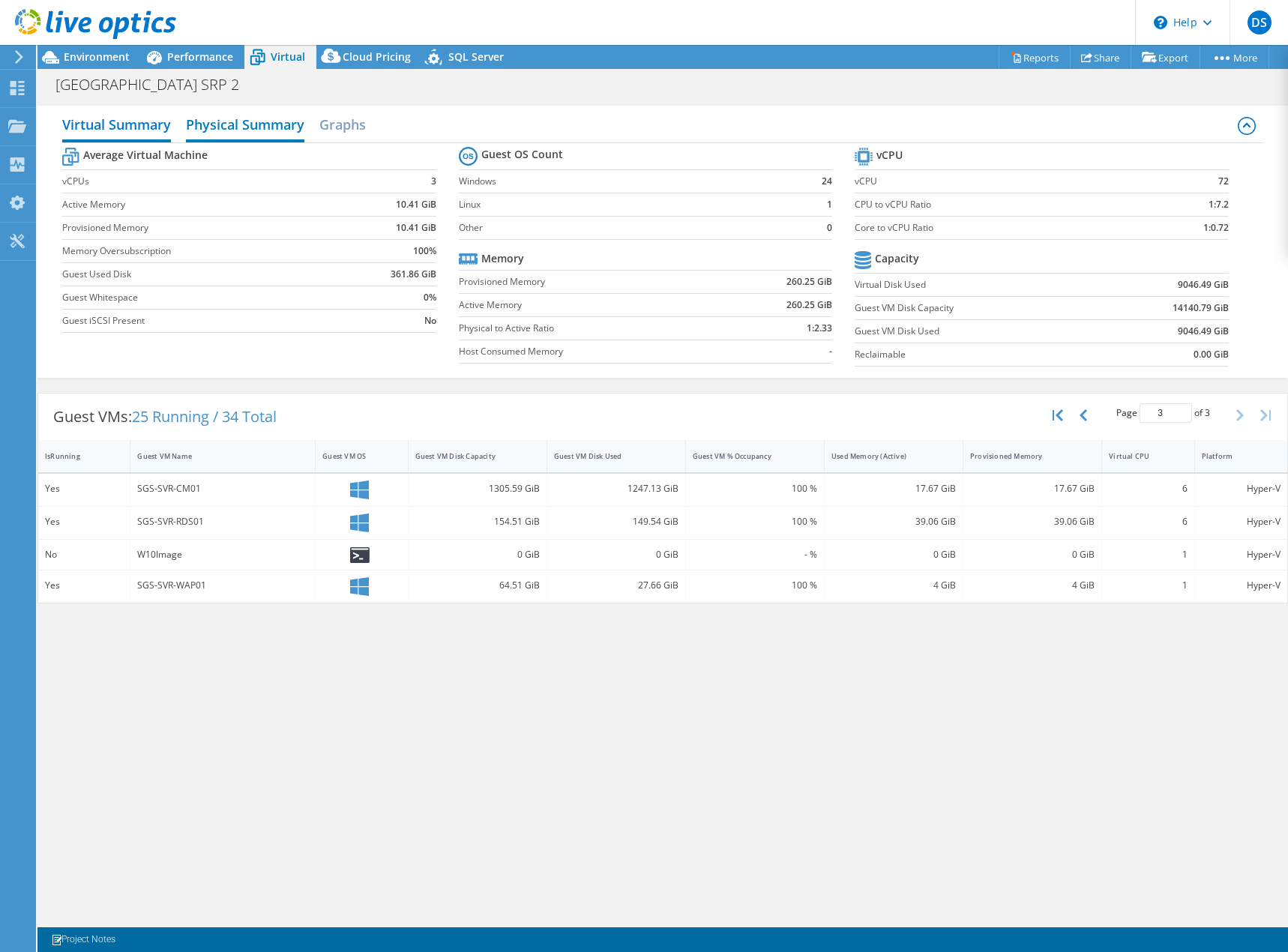
click at [233, 121] on h2 "Physical Summary" at bounding box center [245, 126] width 119 height 33
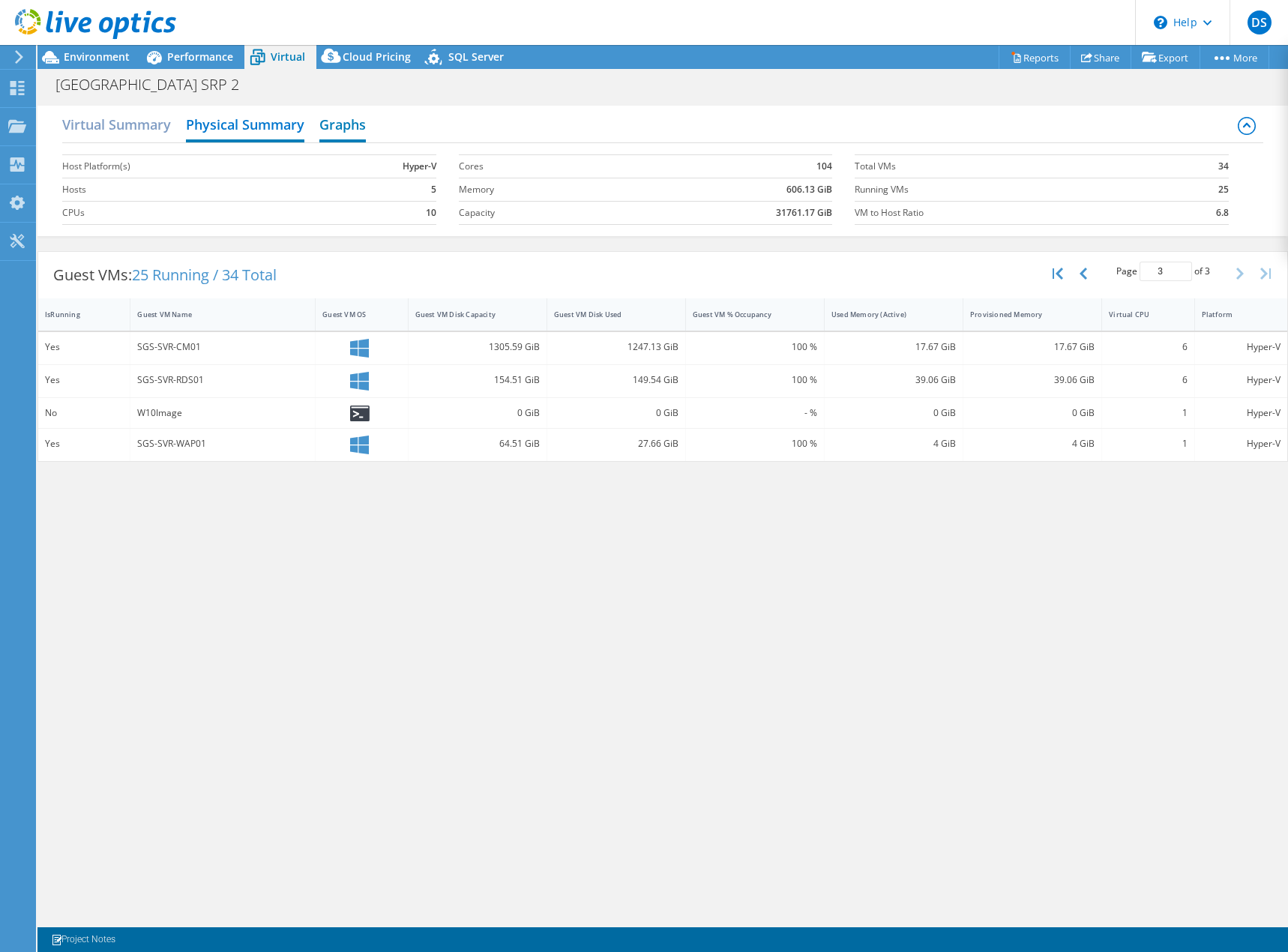
click at [346, 127] on h2 "Graphs" at bounding box center [342, 126] width 47 height 33
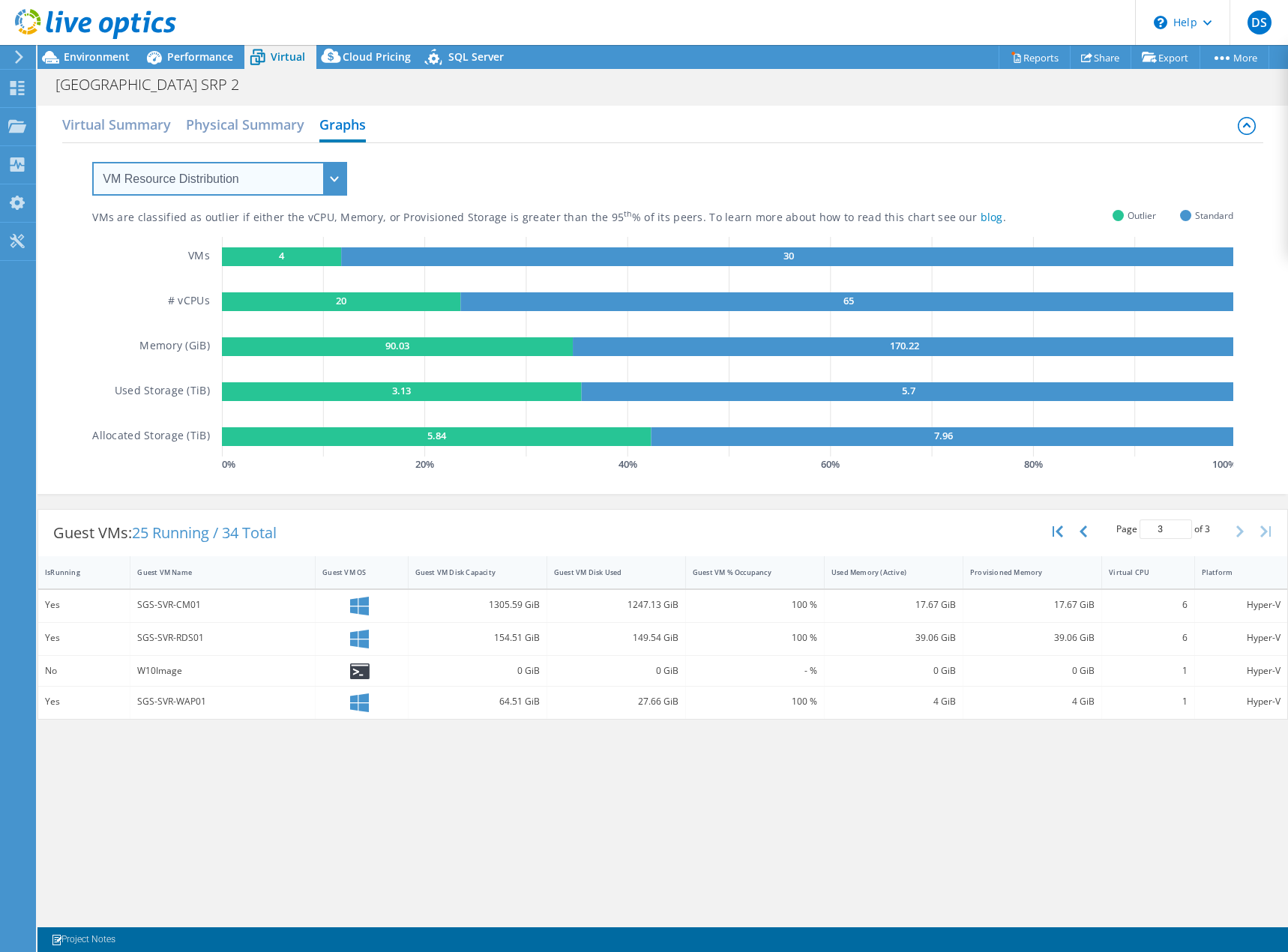
click at [338, 177] on select "VM Resource Distribution Provisioning Contrast Over Provisioning" at bounding box center [219, 179] width 255 height 34
select select "Over Provisioning"
click at [92, 162] on select "VM Resource Distribution Provisioning Contrast Over Provisioning" at bounding box center [219, 179] width 255 height 34
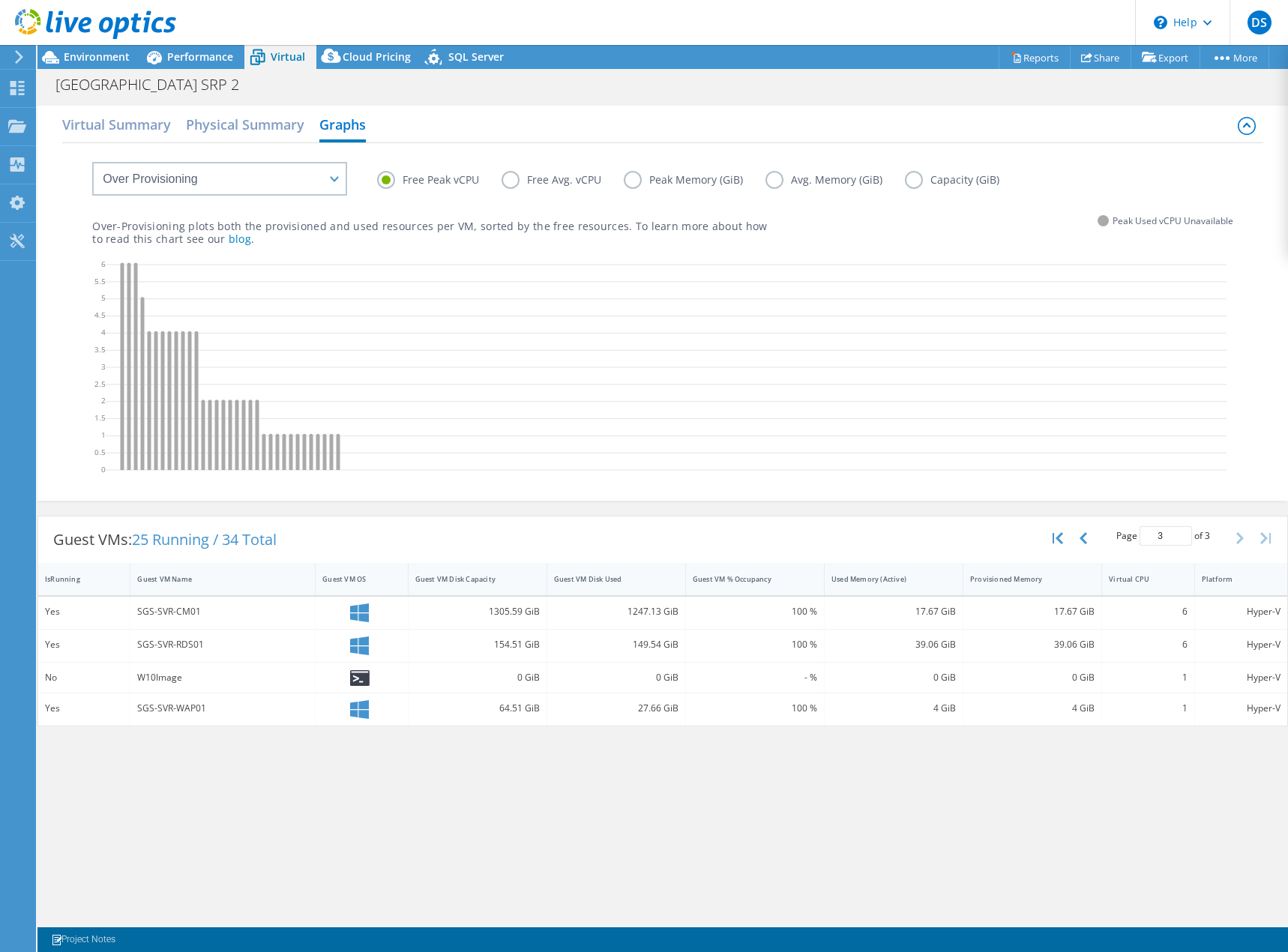
click at [509, 181] on label "Free Avg. vCPU" at bounding box center [562, 180] width 122 height 18
click at [0, 0] on input "Free Avg. vCPU" at bounding box center [0, 0] width 0 height 0
click at [626, 176] on label "Peak Memory (GiB)" at bounding box center [695, 180] width 142 height 18
click at [0, 0] on input "Peak Memory (GiB)" at bounding box center [0, 0] width 0 height 0
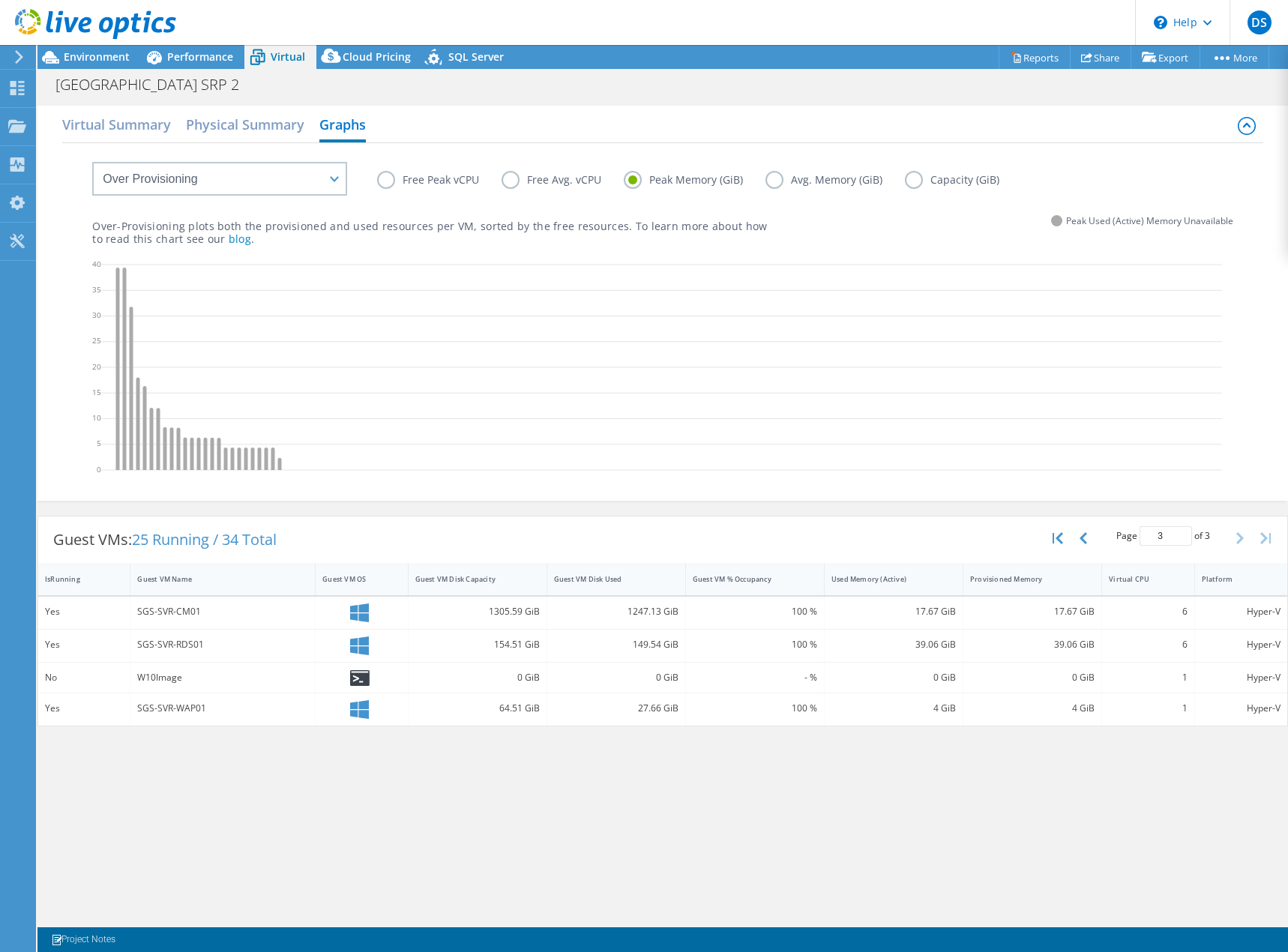
click at [775, 176] on label "Avg. Memory (GiB)" at bounding box center [835, 180] width 140 height 18
click at [0, 0] on input "Avg. Memory (GiB)" at bounding box center [0, 0] width 0 height 0
click at [908, 178] on label "Capacity (GiB)" at bounding box center [963, 180] width 117 height 18
click at [0, 0] on input "Capacity (GiB)" at bounding box center [0, 0] width 0 height 0
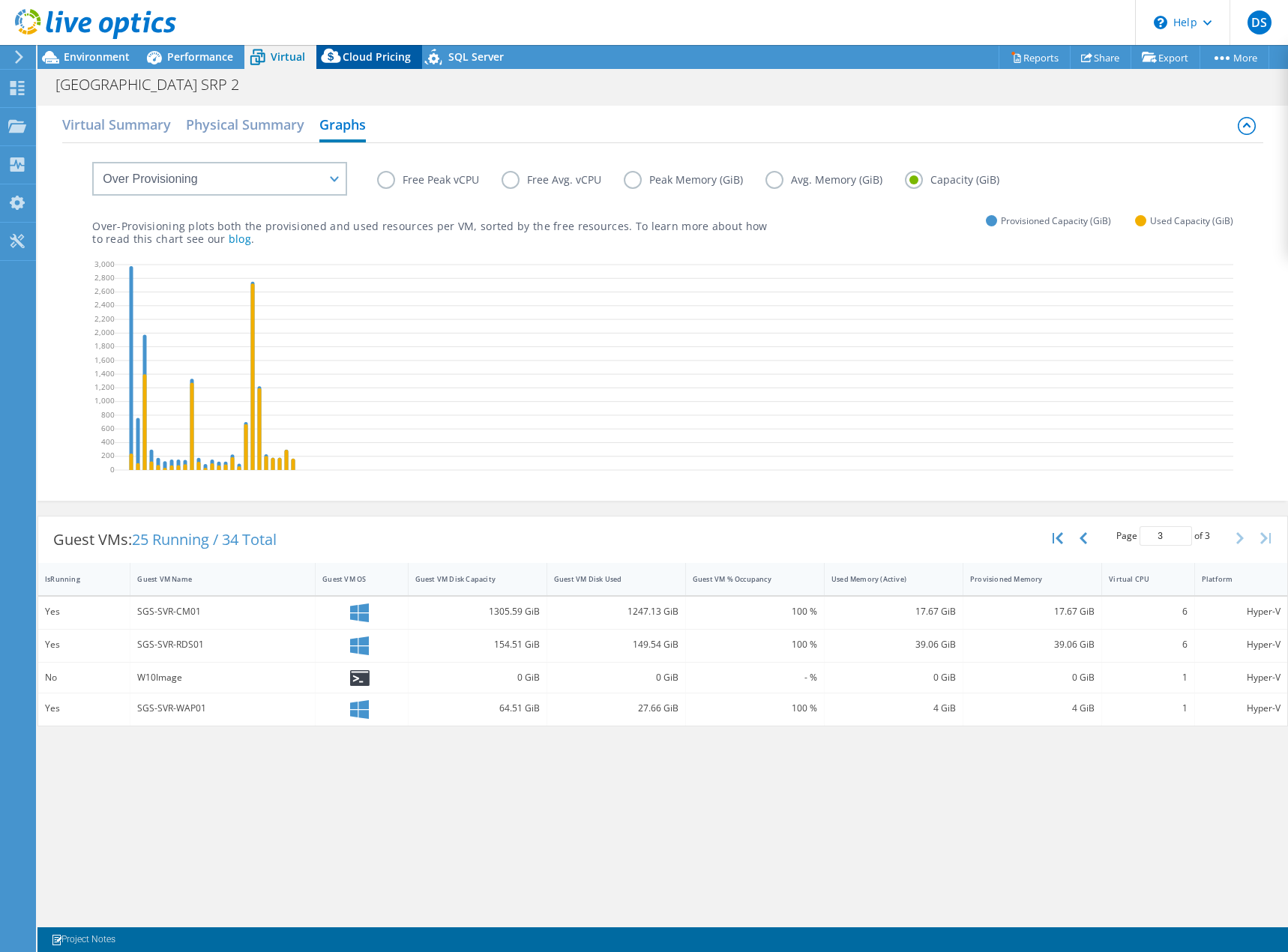
click at [359, 56] on span "Cloud Pricing" at bounding box center [376, 57] width 68 height 14
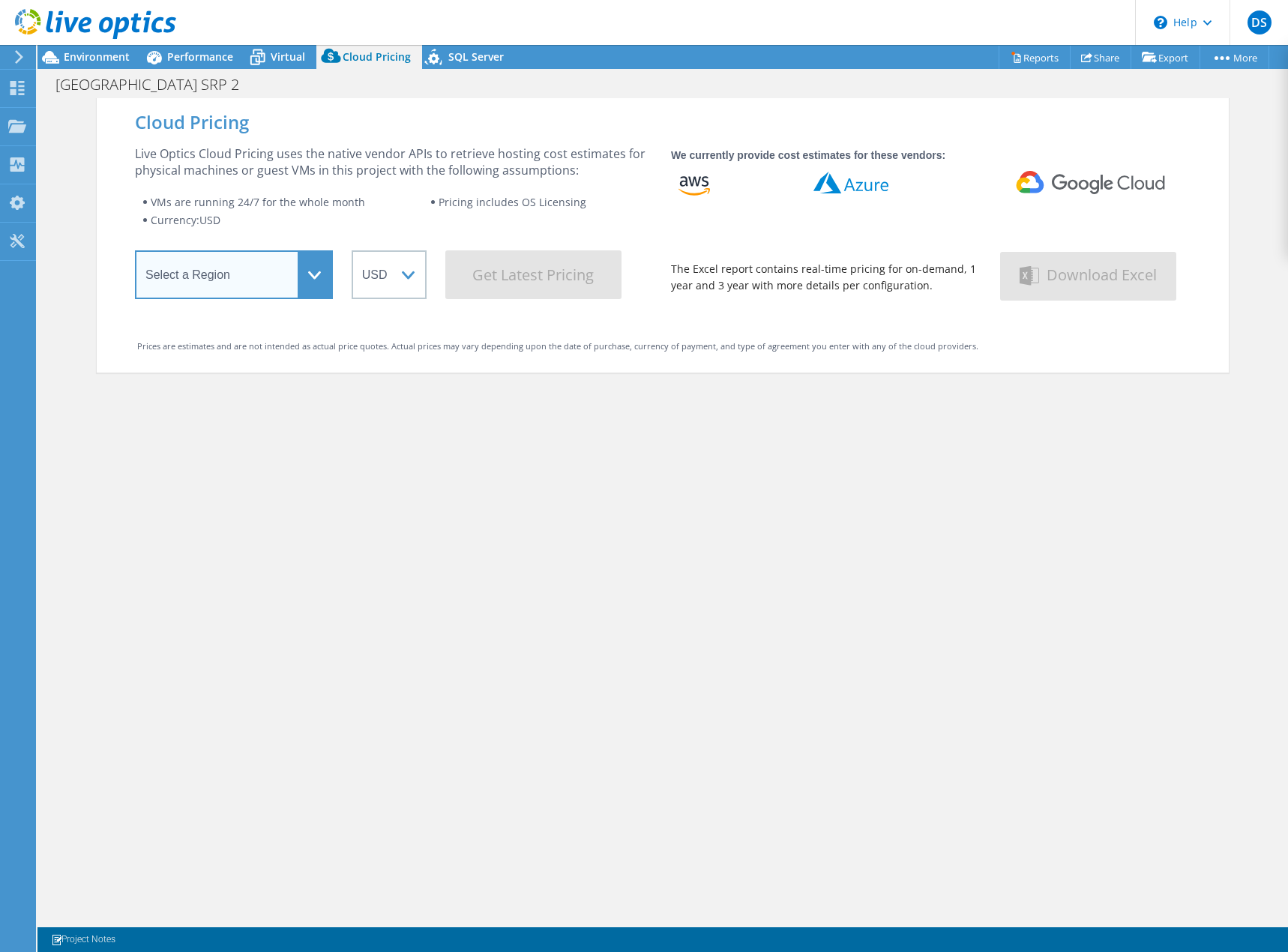
click at [300, 280] on select "Select a Region [GEOGRAPHIC_DATA] ([GEOGRAPHIC_DATA]) [GEOGRAPHIC_DATA] ([GEOGR…" at bounding box center [234, 275] width 198 height 49
select select "EULondon"
click at [135, 256] on select "Select a Region [GEOGRAPHIC_DATA] ([GEOGRAPHIC_DATA]) [GEOGRAPHIC_DATA] ([GEOGR…" at bounding box center [234, 275] width 198 height 49
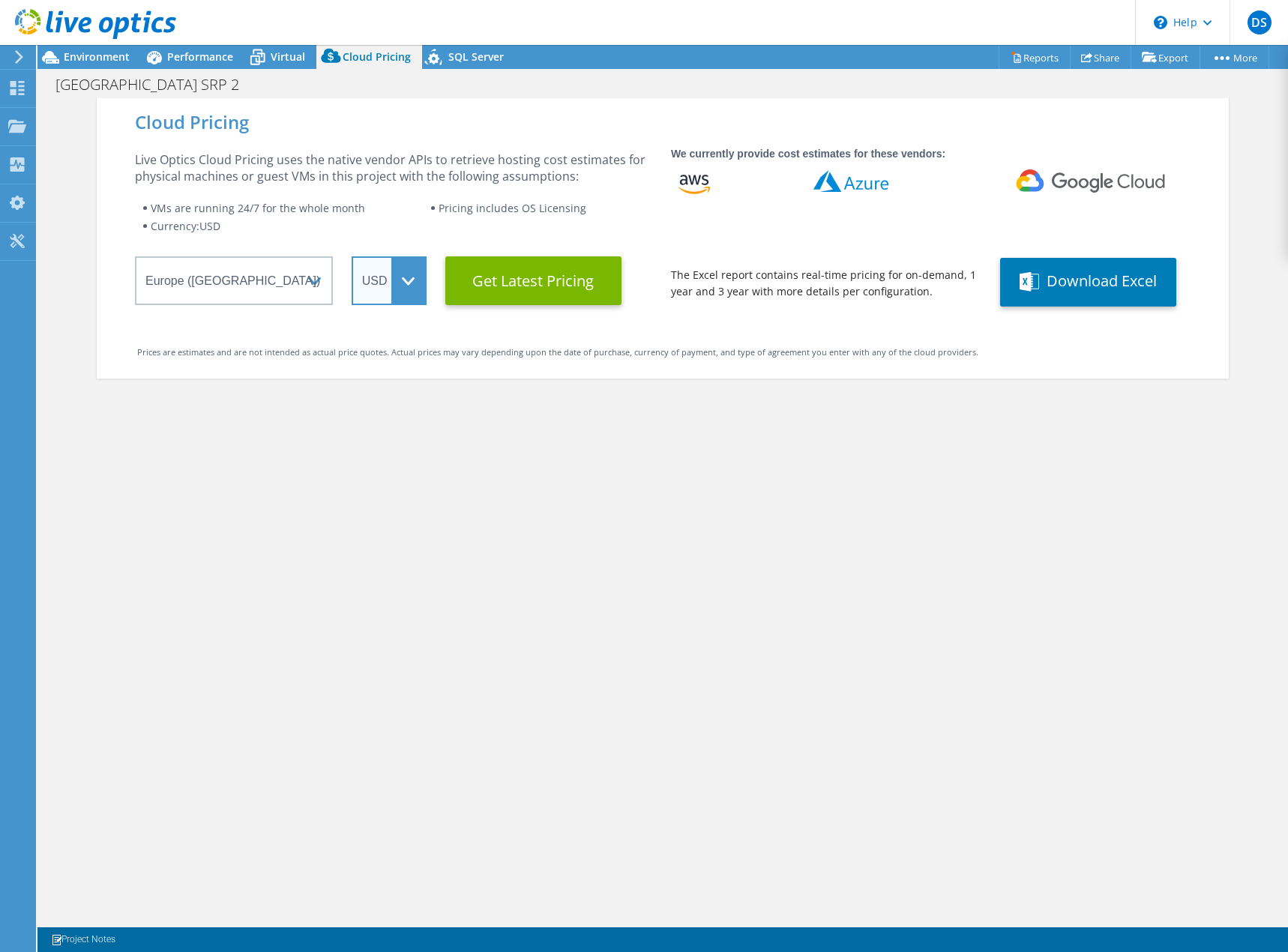
click at [415, 287] on select "ARS AUD BRL CAD CHF CLP CNY DKK EUR GBP HKD HUF INR JPY MXN MYR NOK NZD PEN SEK…" at bounding box center [388, 281] width 75 height 49
click at [351, 257] on select "ARS AUD BRL CAD CHF CLP CNY DKK EUR GBP HKD HUF INR JPY MXN MYR NOK NZD PEN SEK…" at bounding box center [388, 281] width 75 height 49
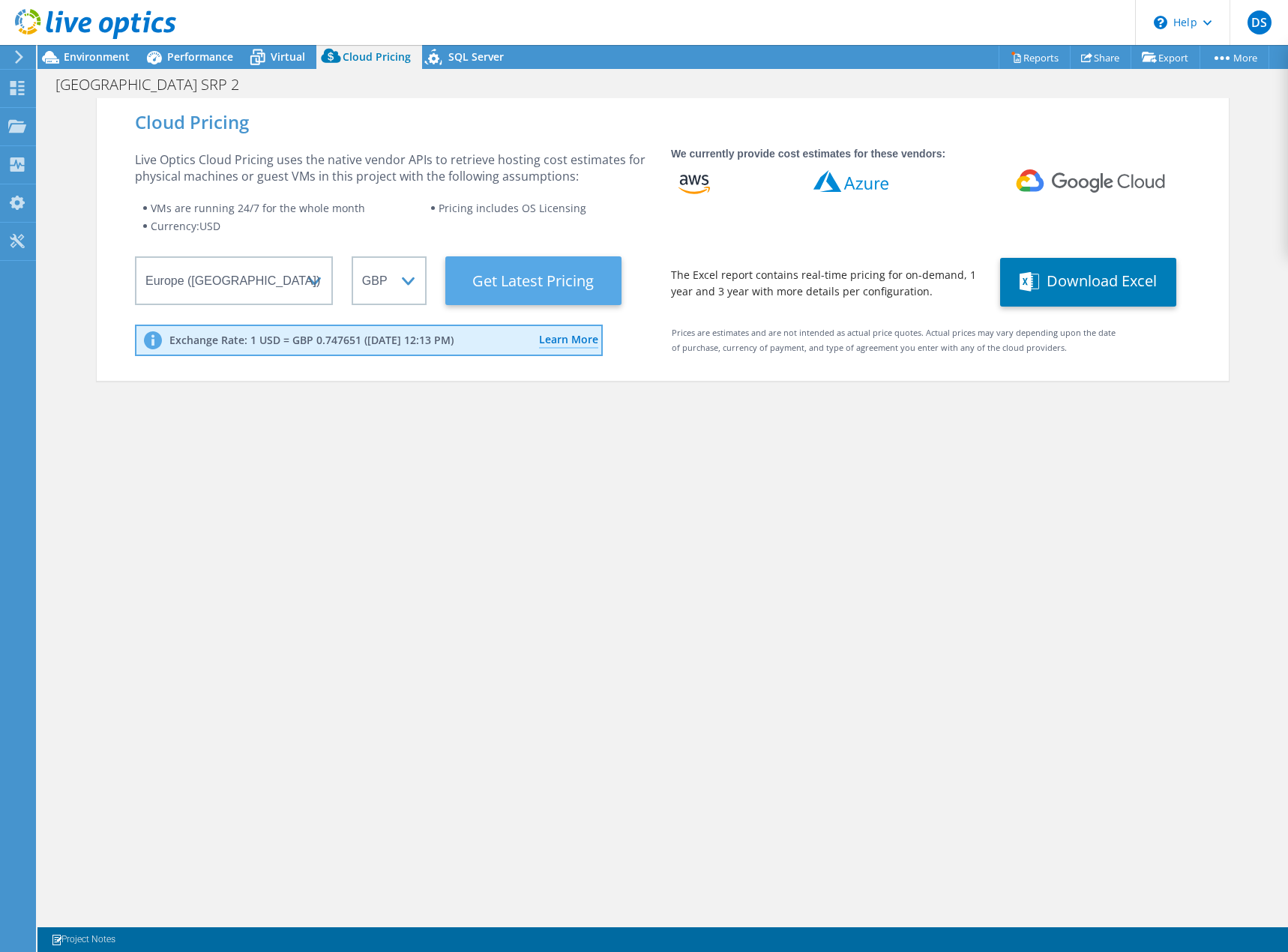
click at [540, 282] on Latest "Get Latest Pricing" at bounding box center [533, 281] width 176 height 49
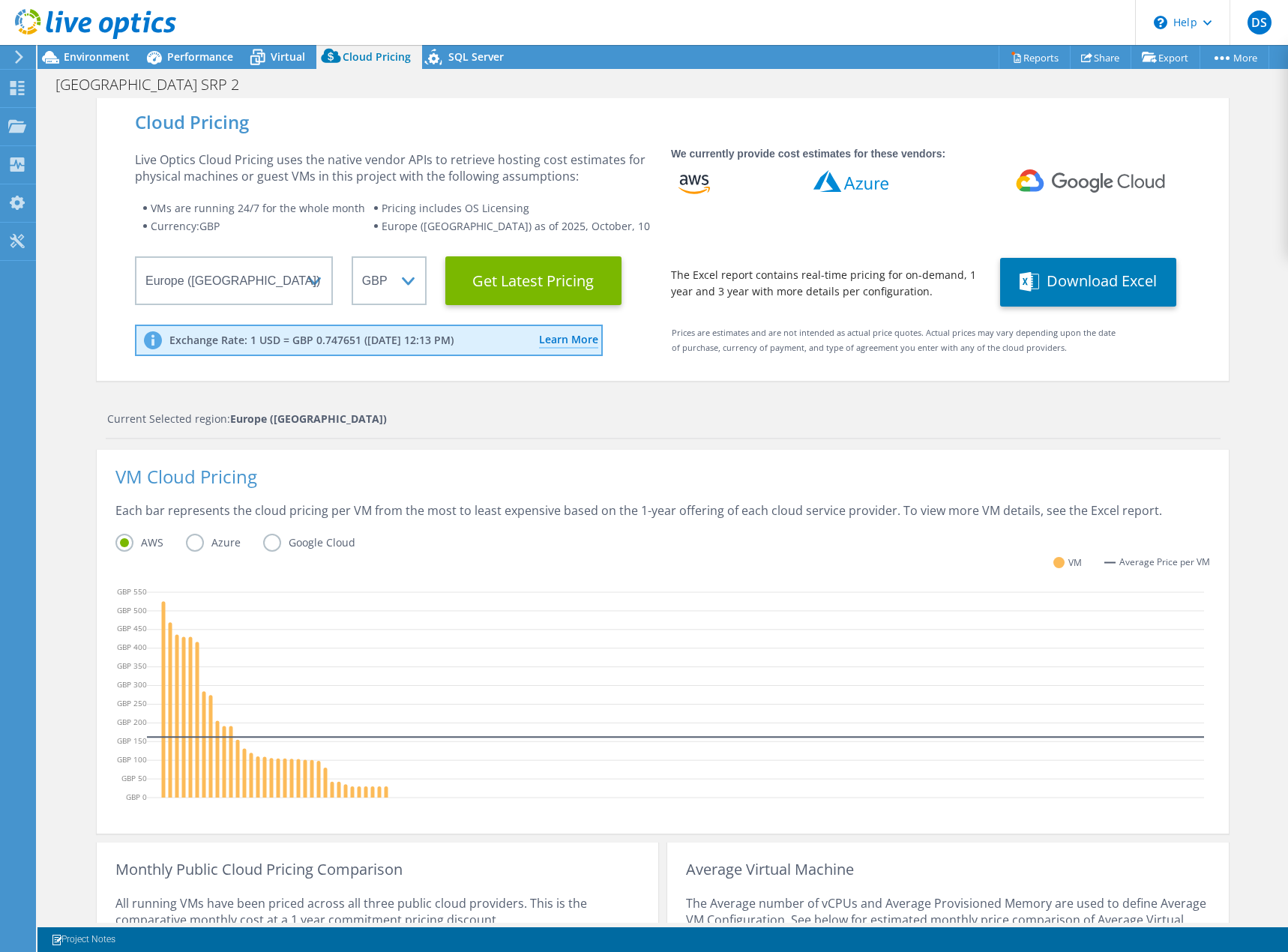
click at [189, 541] on label "Azure" at bounding box center [224, 543] width 77 height 18
click at [0, 0] on input "Azure" at bounding box center [0, 0] width 0 height 0
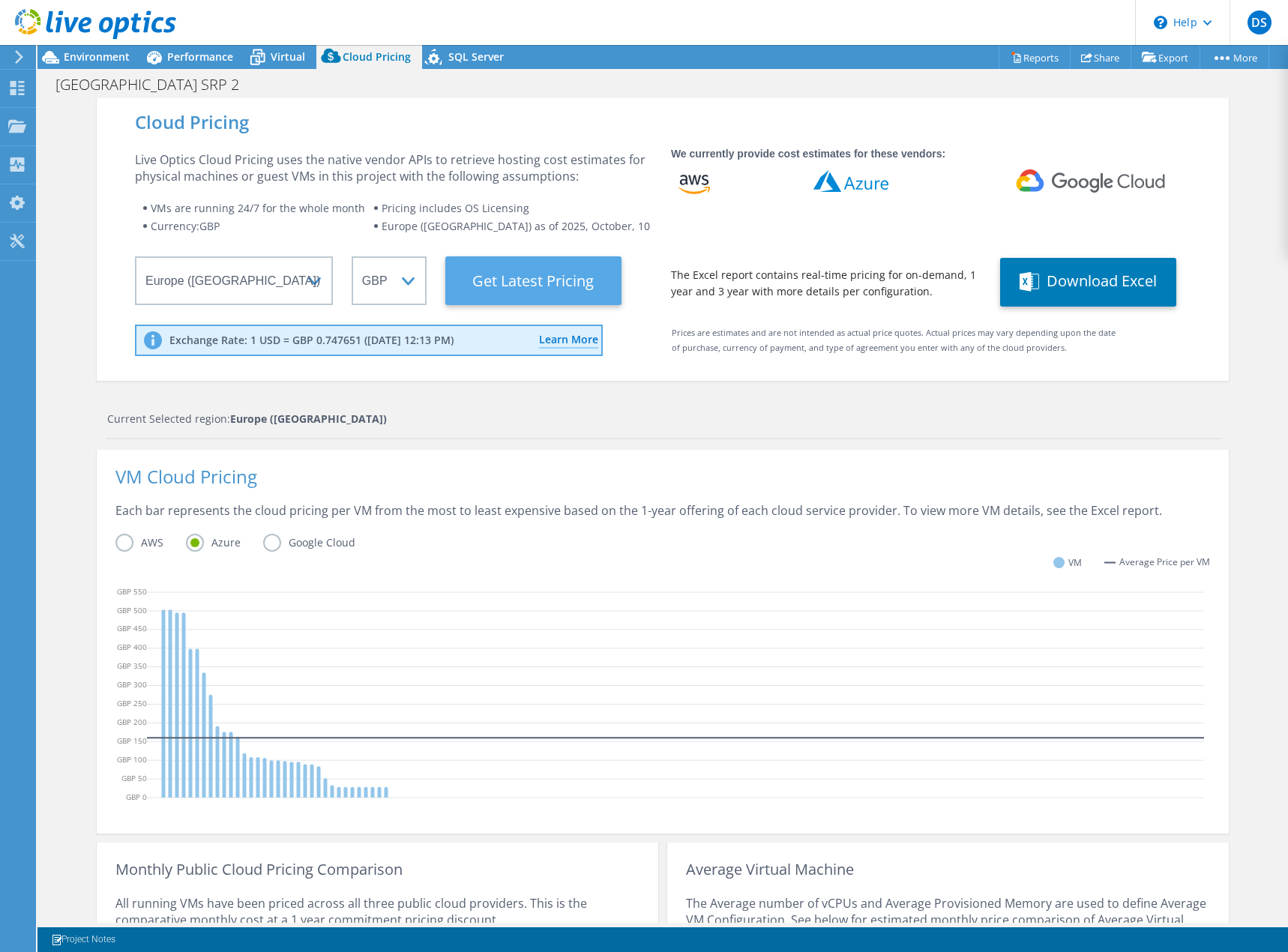
click at [504, 277] on Latest "Get Latest Pricing" at bounding box center [533, 281] width 176 height 49
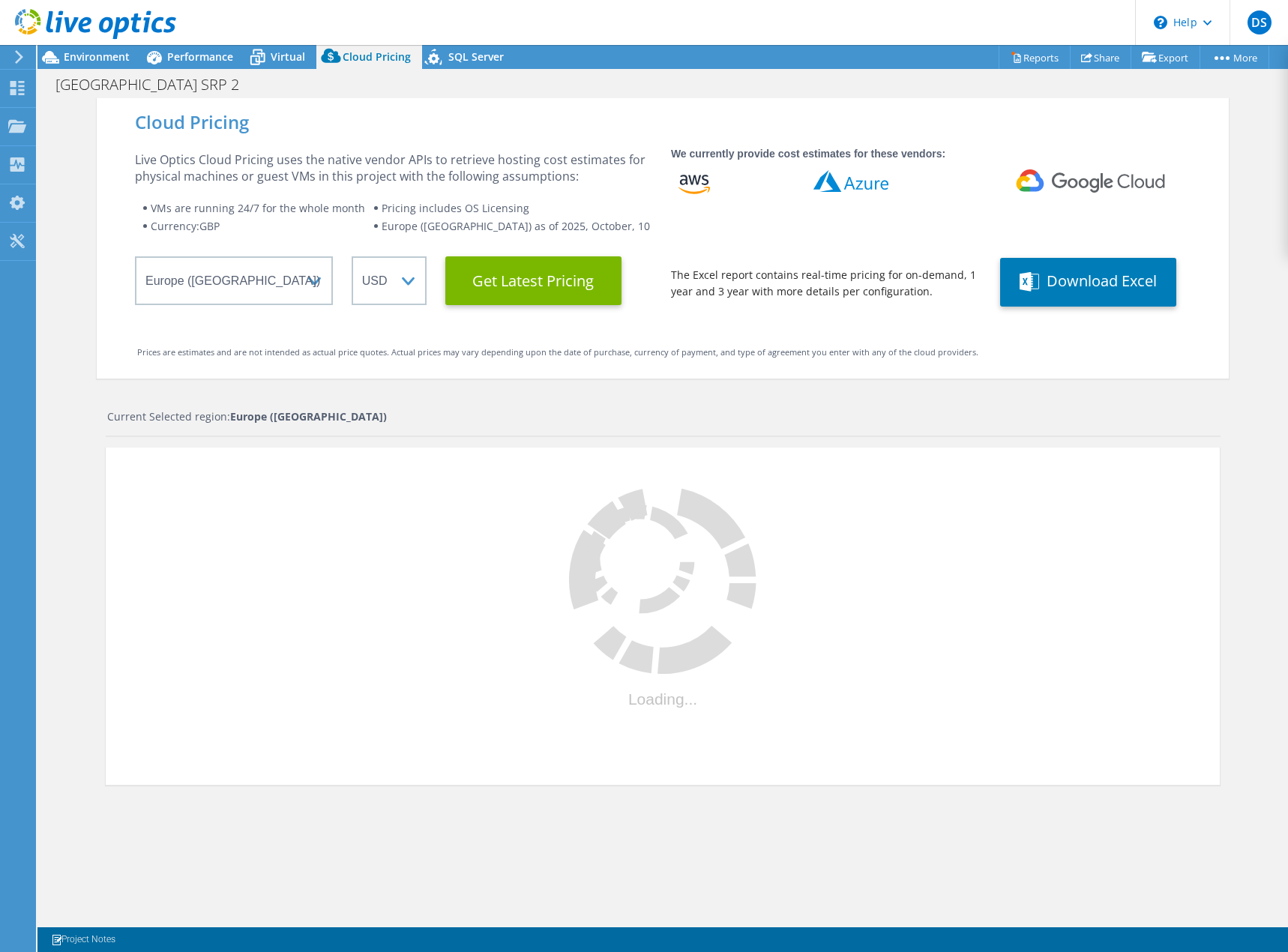
select select "GBP"
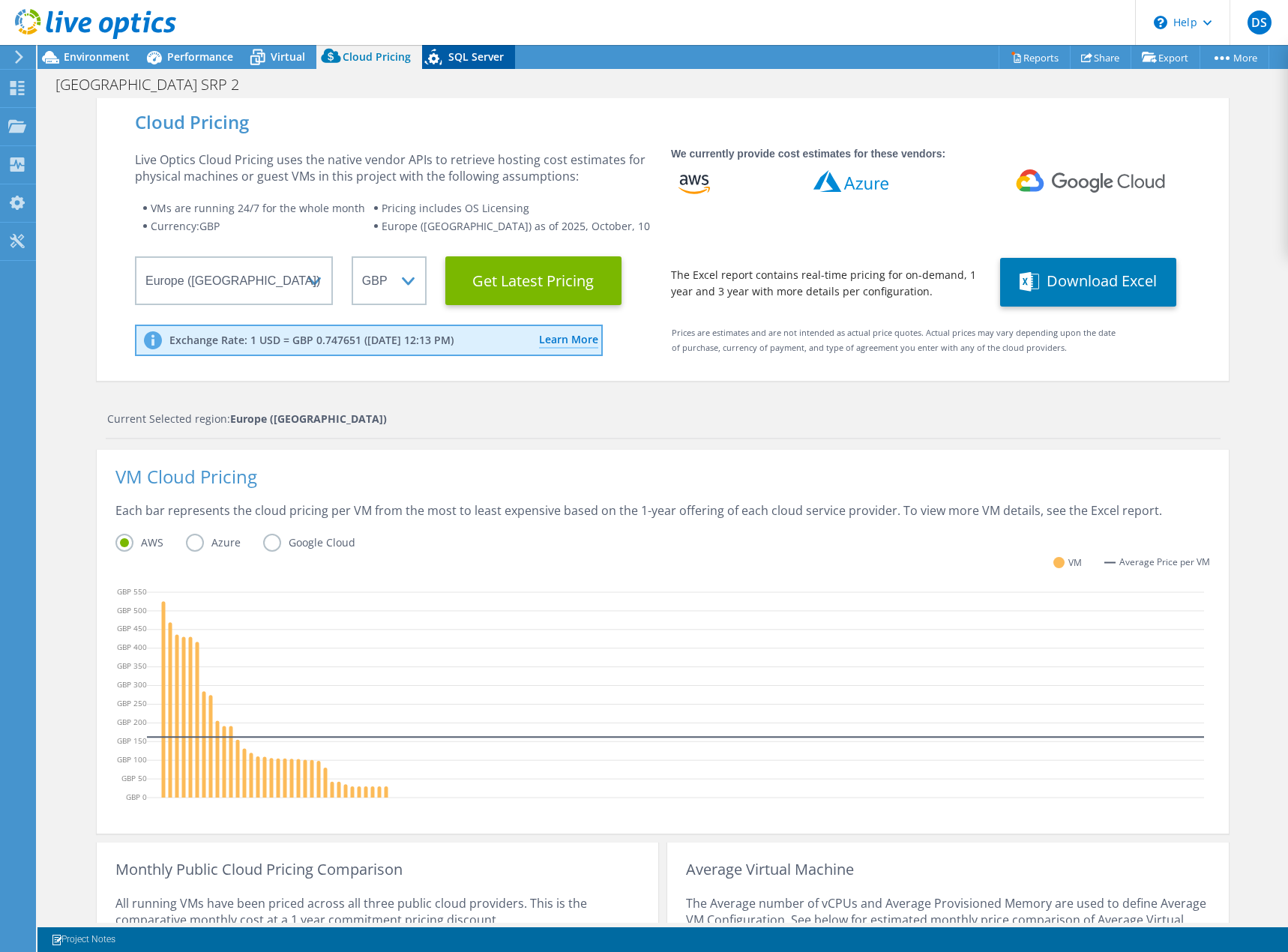
click at [452, 53] on span "SQL Server" at bounding box center [476, 57] width 56 height 14
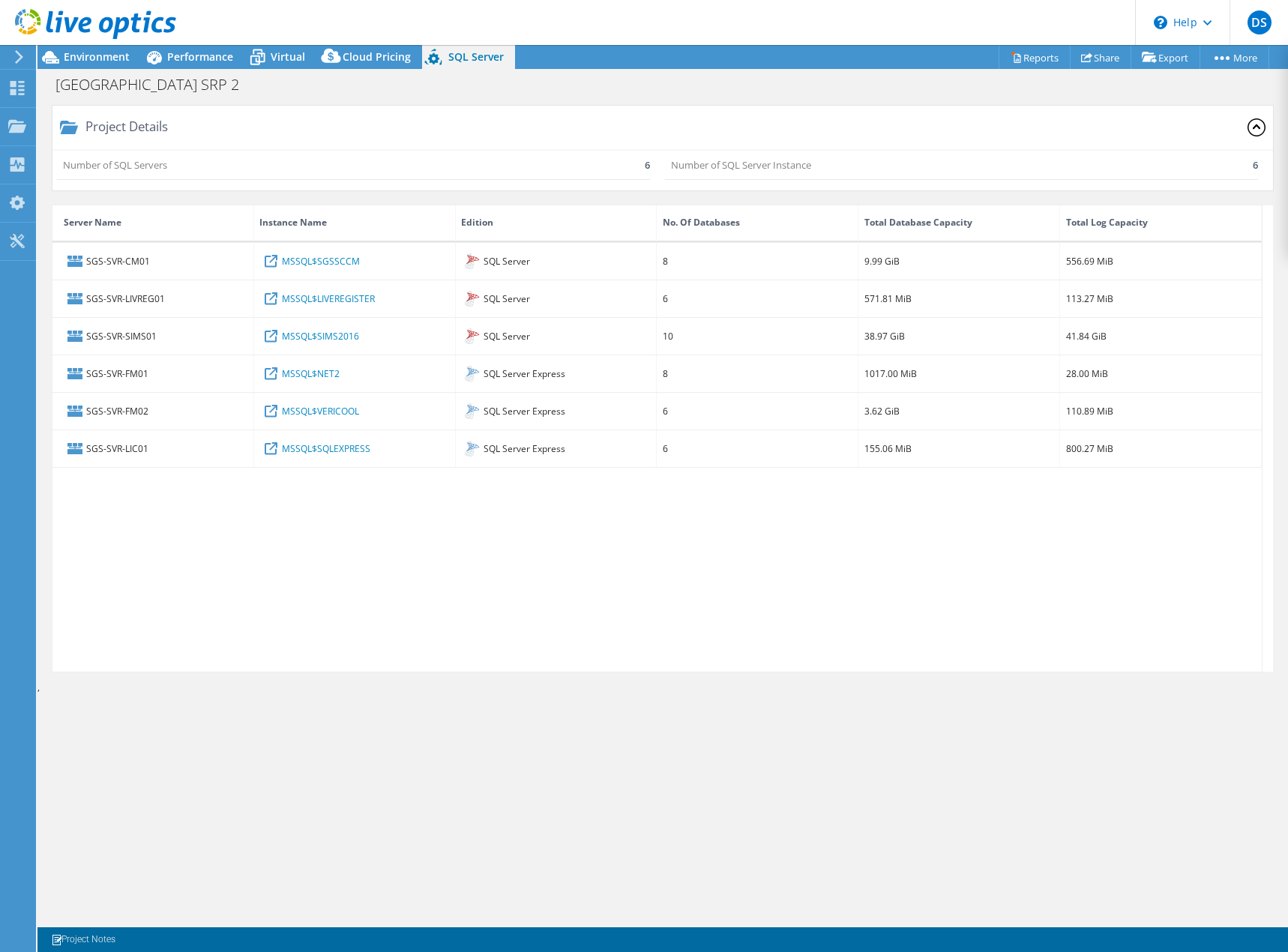
click at [539, 9] on header "DS End User Dean Stanley [EMAIL_ADDRESS][PERSON_NAME][DOMAIN_NAME] Dataspire So…" at bounding box center [644, 22] width 1288 height 45
